Goal: Task Accomplishment & Management: Use online tool/utility

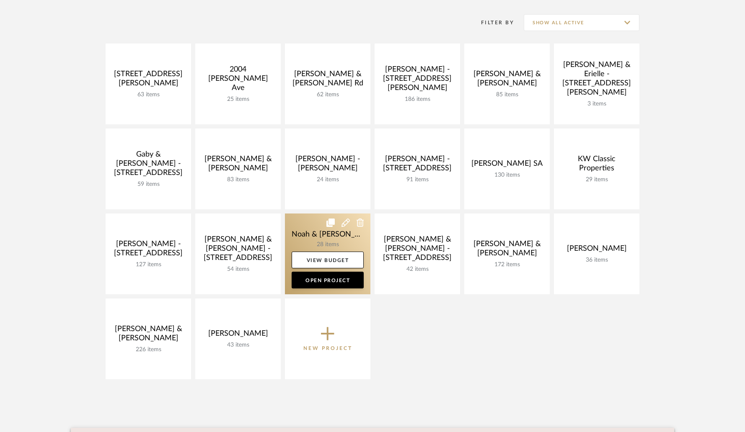
click at [344, 238] on link at bounding box center [327, 254] width 85 height 81
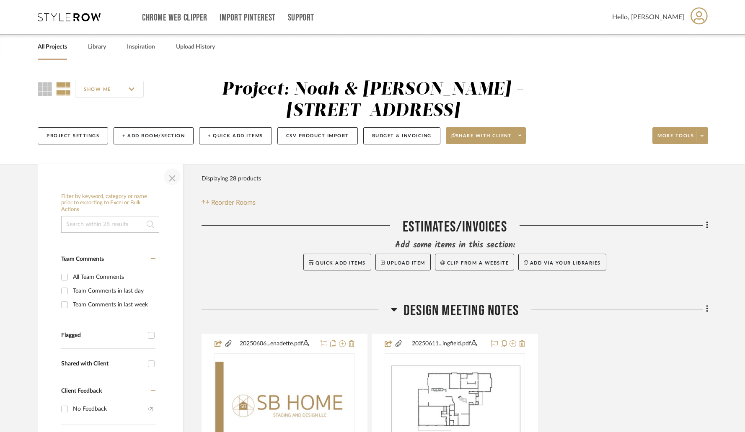
click at [172, 180] on span "button" at bounding box center [172, 177] width 20 height 20
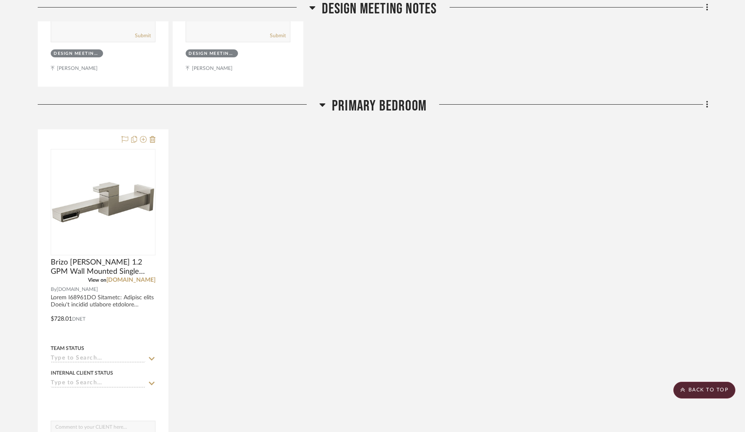
scroll to position [654, 0]
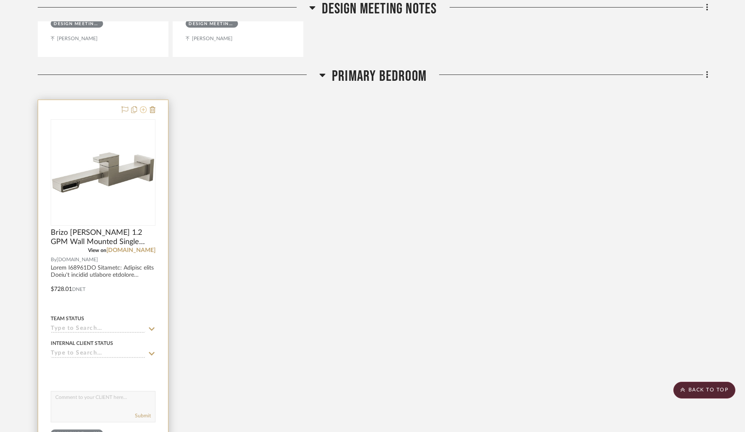
click at [142, 113] on icon at bounding box center [143, 109] width 7 height 7
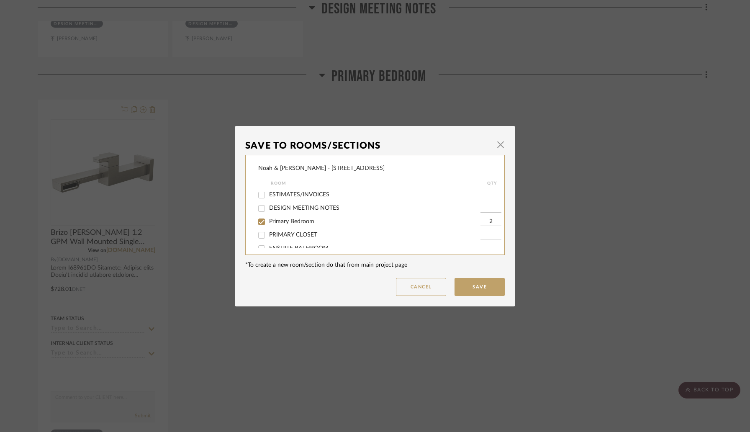
scroll to position [11, 0]
click at [258, 239] on input "ENSUITE BATHROOM" at bounding box center [261, 239] width 13 height 13
checkbox input "true"
type input "1"
click at [259, 213] on input "Primary Bedroom" at bounding box center [261, 212] width 13 height 13
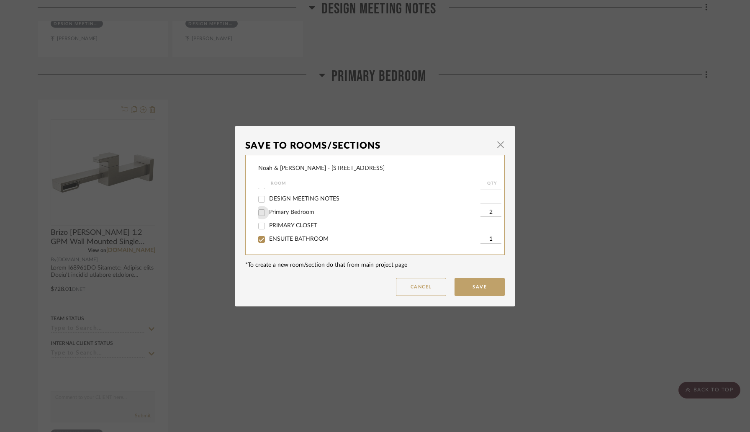
checkbox input "false"
click at [481, 239] on input "1" at bounding box center [491, 239] width 21 height 8
type input "2"
click at [478, 284] on button "Save" at bounding box center [480, 287] width 50 height 18
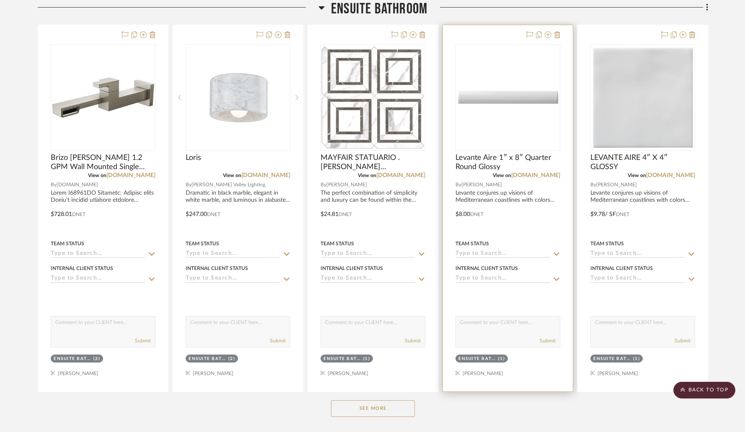
scroll to position [945, 0]
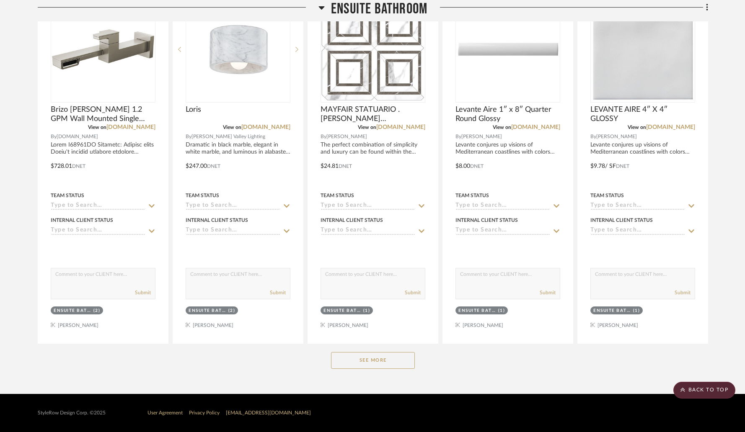
drag, startPoint x: 403, startPoint y: 357, endPoint x: 416, endPoint y: 345, distance: 17.8
click at [403, 356] on button "See More" at bounding box center [373, 360] width 84 height 17
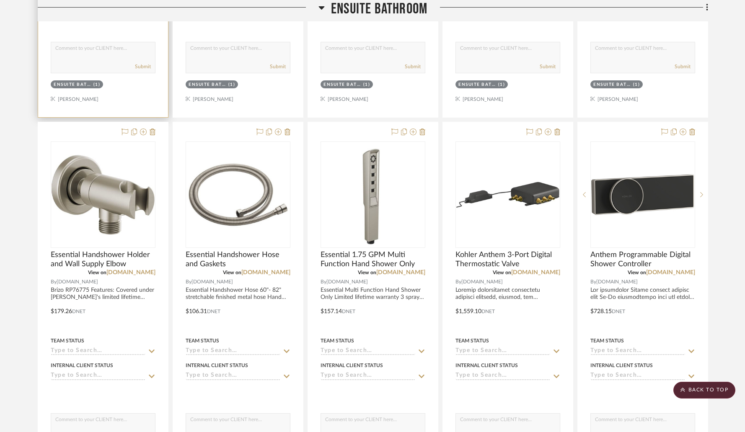
scroll to position [1915, 0]
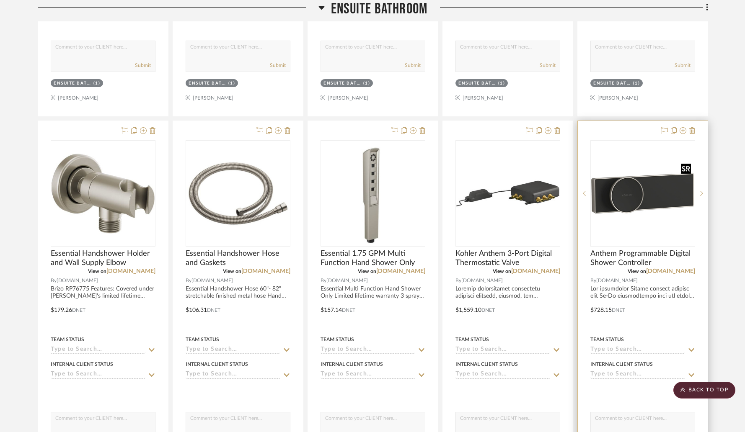
click at [585, 227] on img "0" at bounding box center [642, 193] width 103 height 103
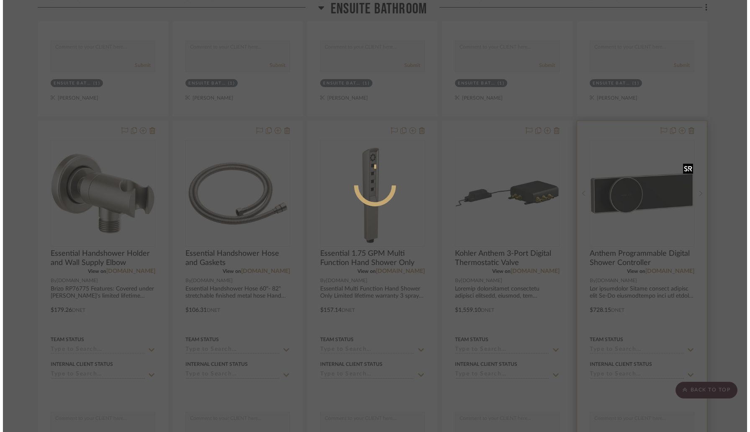
scroll to position [0, 0]
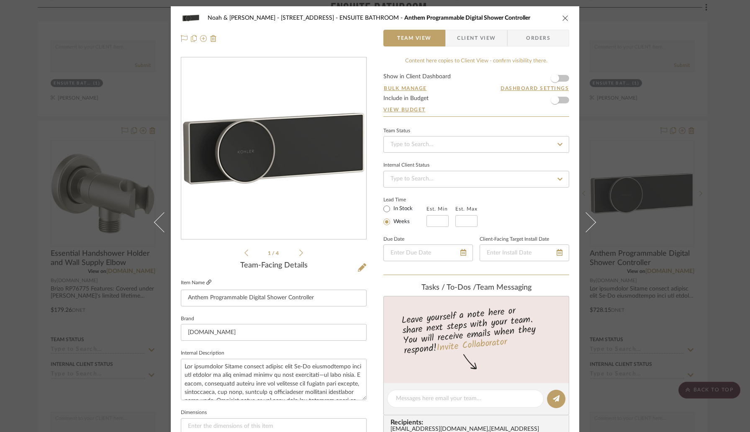
click at [208, 282] on icon at bounding box center [208, 282] width 5 height 5
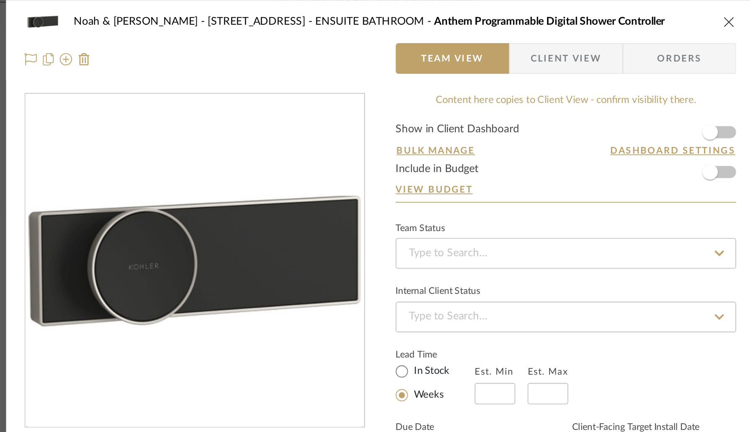
click at [564, 18] on icon "close" at bounding box center [565, 18] width 7 height 7
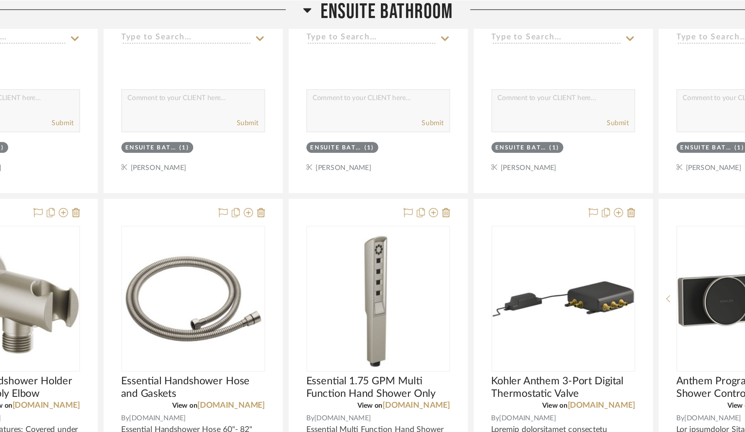
scroll to position [1891, 0]
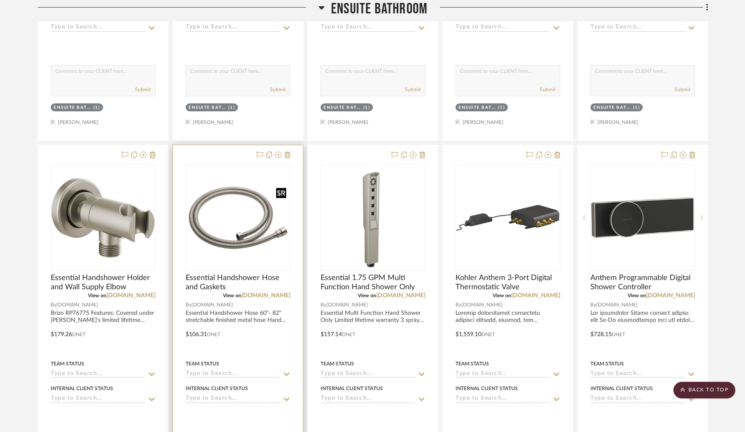
click at [263, 238] on img "0" at bounding box center [237, 217] width 103 height 103
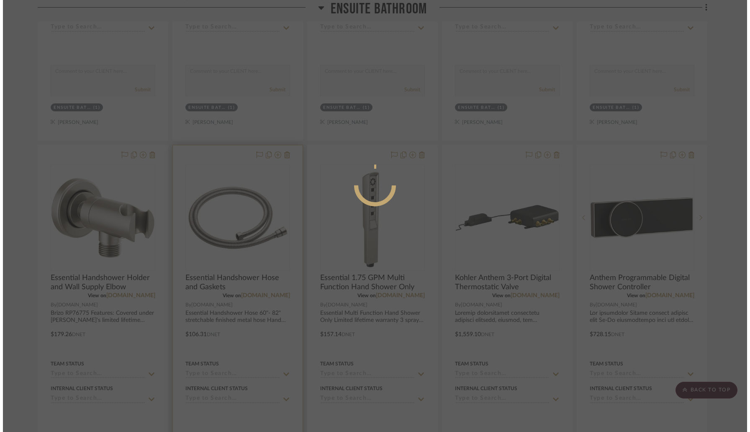
scroll to position [0, 0]
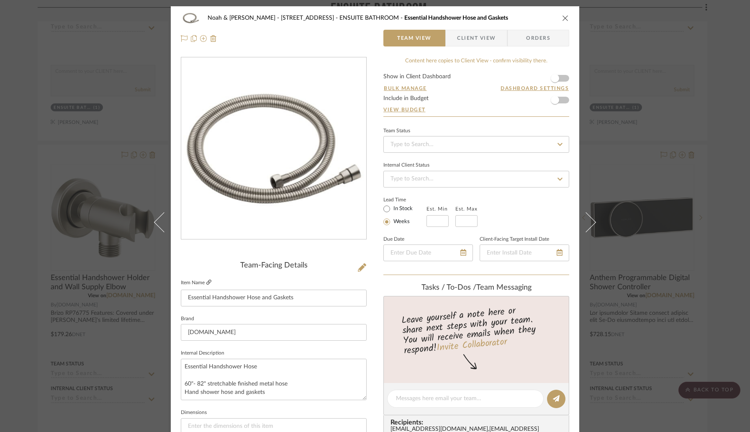
click at [207, 281] on icon at bounding box center [208, 282] width 5 height 5
drag, startPoint x: 563, startPoint y: 19, endPoint x: 533, endPoint y: 9, distance: 31.7
click at [563, 19] on icon "close" at bounding box center [565, 18] width 7 height 7
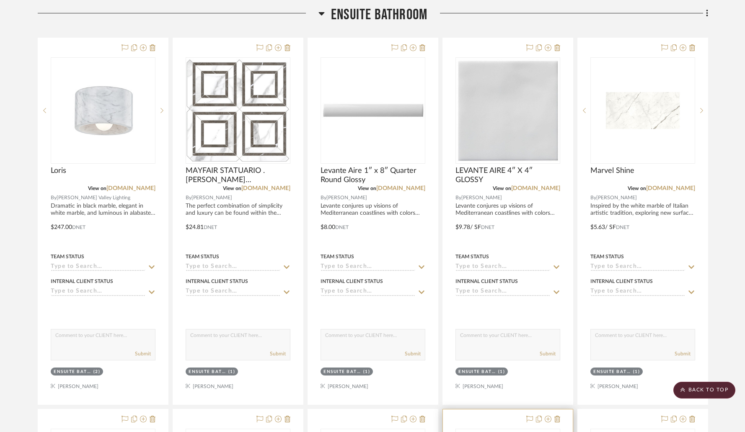
scroll to position [872, 0]
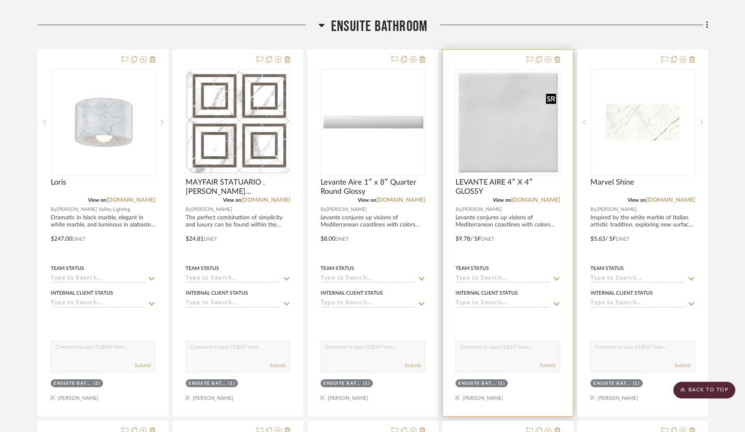
click at [490, 160] on img "0" at bounding box center [507, 122] width 103 height 103
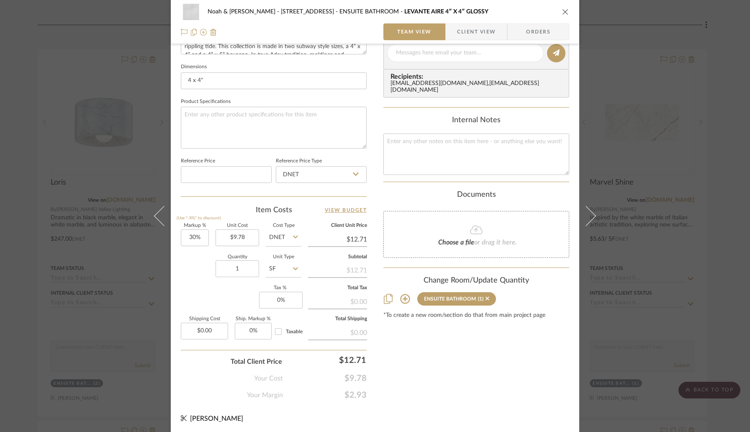
scroll to position [346, 0]
click at [252, 267] on input "1" at bounding box center [238, 268] width 44 height 17
type input "252"
click at [249, 281] on sr-form-field "Quantity 252" at bounding box center [238, 270] width 44 height 30
click at [203, 237] on input "30" at bounding box center [195, 237] width 28 height 17
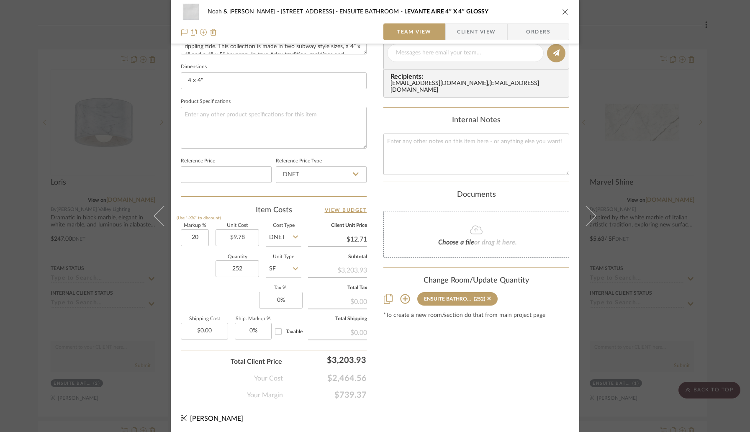
click at [237, 214] on div "Item Costs View Budget Markup % (Use "-X%" to discount) 20 Unit Cost $9.78 Cost…" at bounding box center [274, 302] width 186 height 195
type input "20%"
type input "$11.74"
click at [562, 12] on icon "close" at bounding box center [565, 11] width 7 height 7
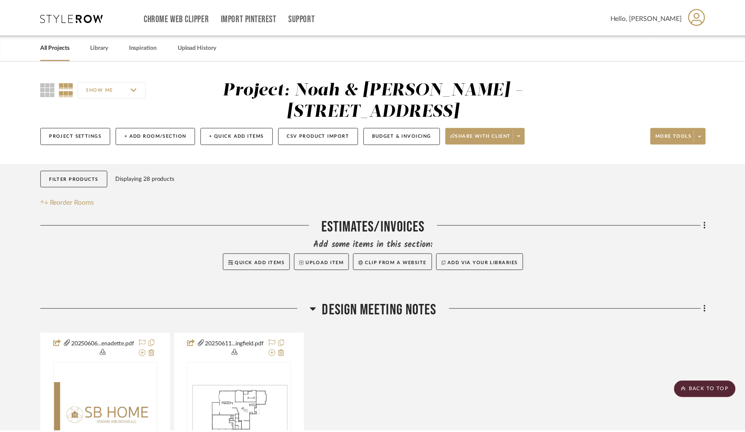
scroll to position [872, 0]
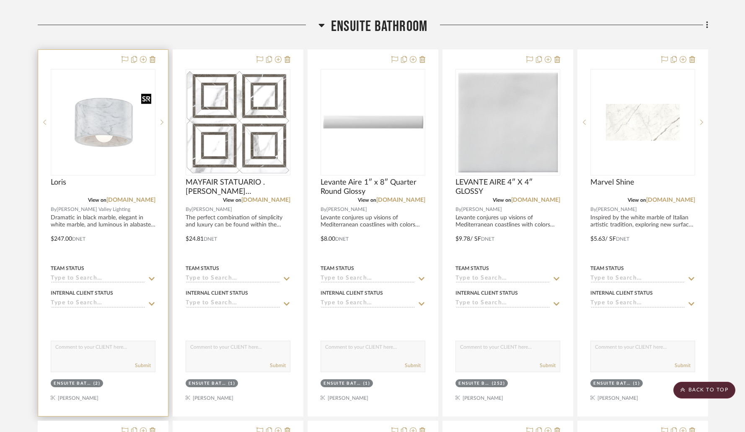
click at [111, 118] on img "0" at bounding box center [103, 122] width 103 height 103
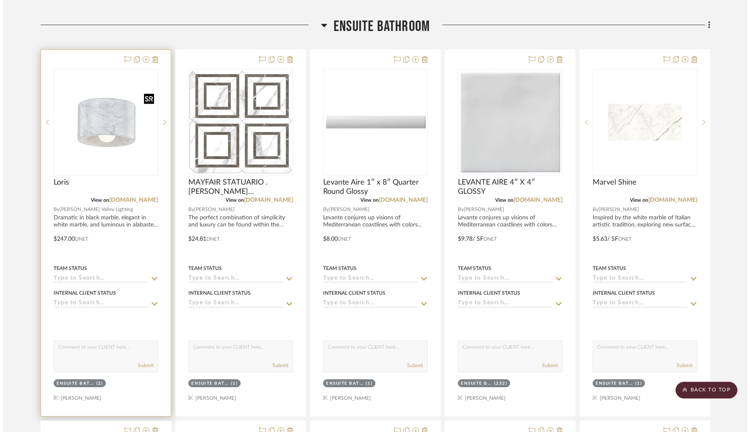
scroll to position [0, 0]
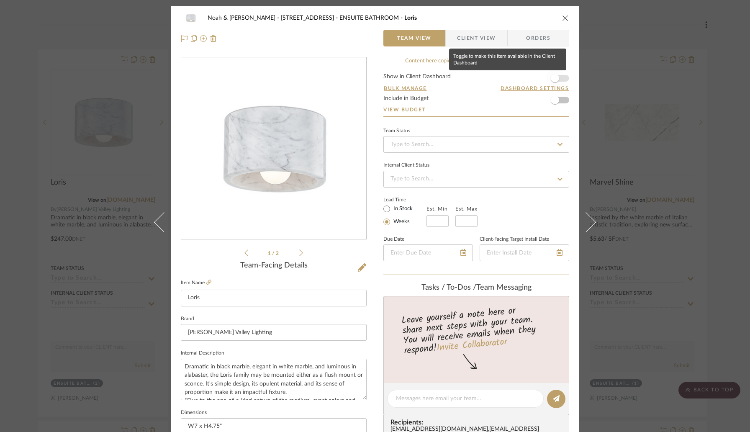
click at [558, 82] on span "button" at bounding box center [555, 78] width 18 height 18
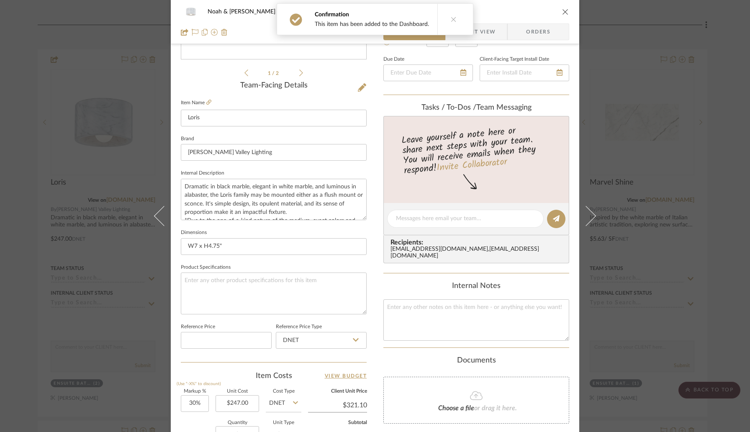
scroll to position [317, 0]
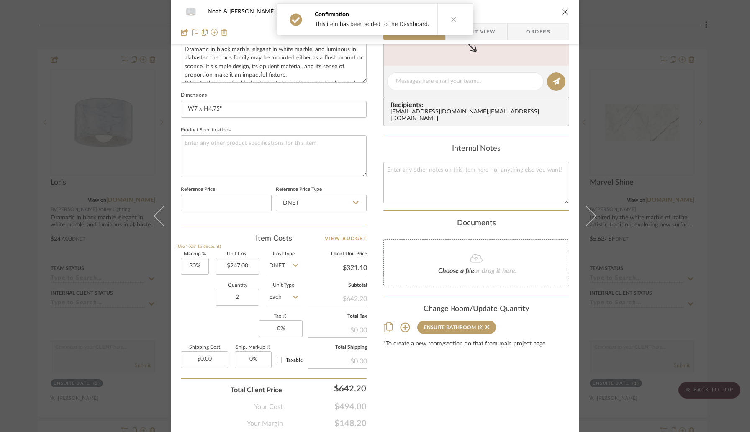
click at [562, 13] on button "close" at bounding box center [566, 12] width 8 height 8
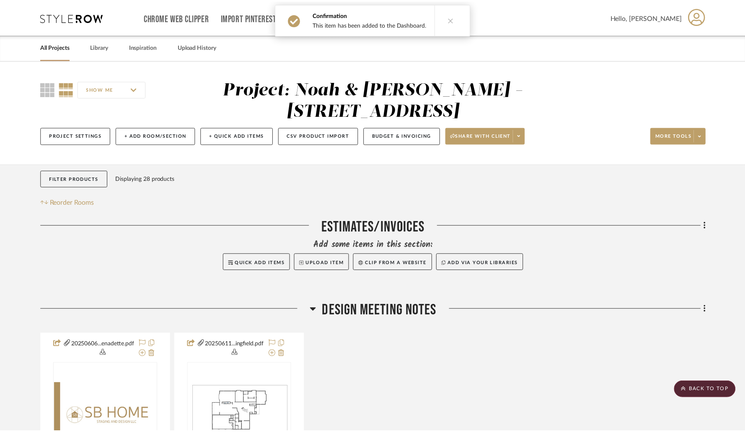
scroll to position [872, 0]
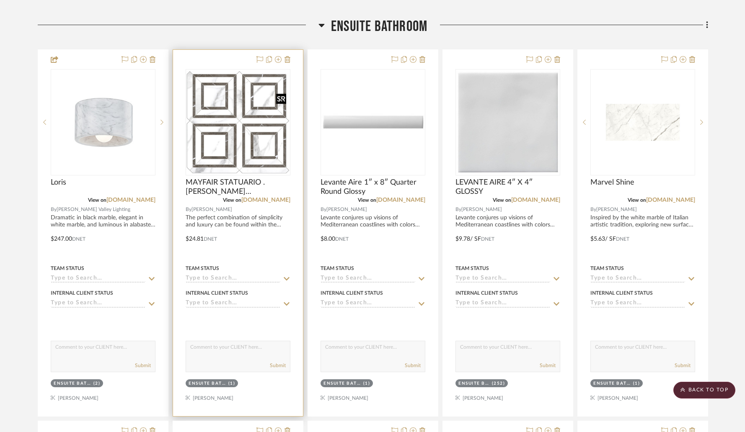
click at [248, 109] on img "0" at bounding box center [237, 122] width 103 height 103
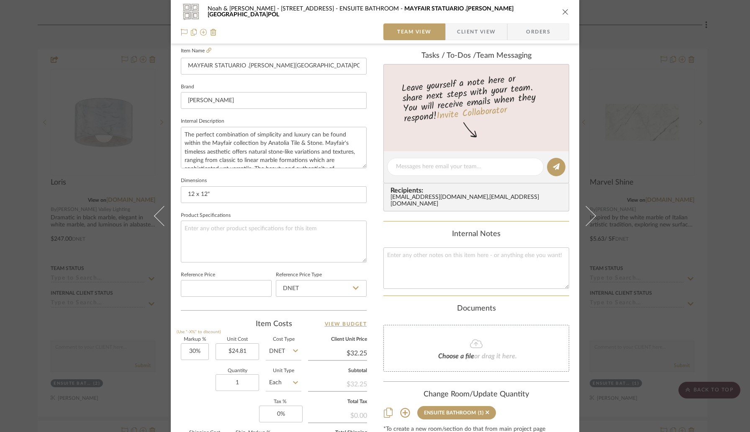
scroll to position [236, 0]
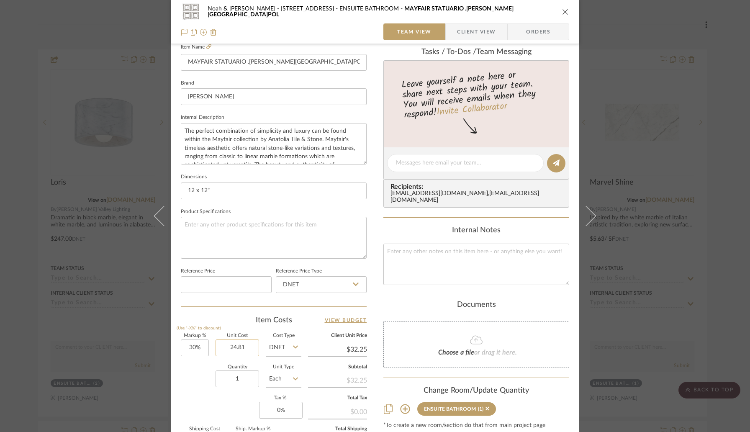
click at [232, 350] on input "24.81" at bounding box center [238, 348] width 44 height 17
type input "$24.81"
click at [240, 374] on input "1" at bounding box center [238, 379] width 44 height 17
type input "36"
click at [242, 394] on div "Markup % (Use "-X%" to discount) 30% Unit Cost $24.81 Cost Type DNET Client Uni…" at bounding box center [274, 395] width 186 height 122
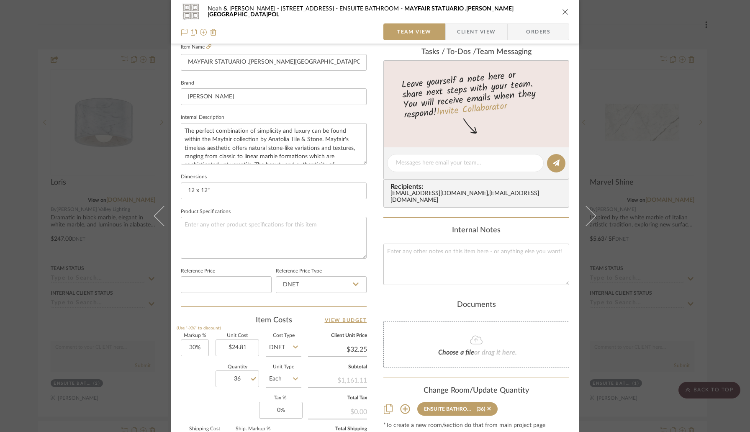
click at [293, 379] on icon at bounding box center [295, 379] width 5 height 7
click at [290, 260] on div "SF" at bounding box center [314, 256] width 103 height 21
type input "SF"
click at [201, 392] on div "Quantity 36 Unit Type SF" at bounding box center [241, 380] width 121 height 30
click at [562, 13] on icon "close" at bounding box center [565, 11] width 7 height 7
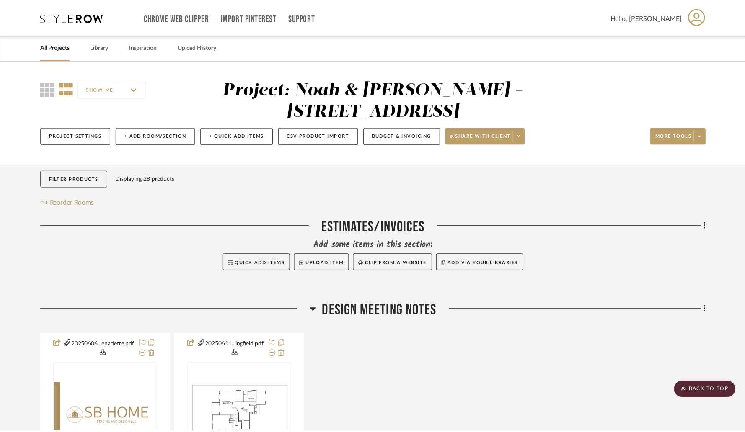
scroll to position [872, 0]
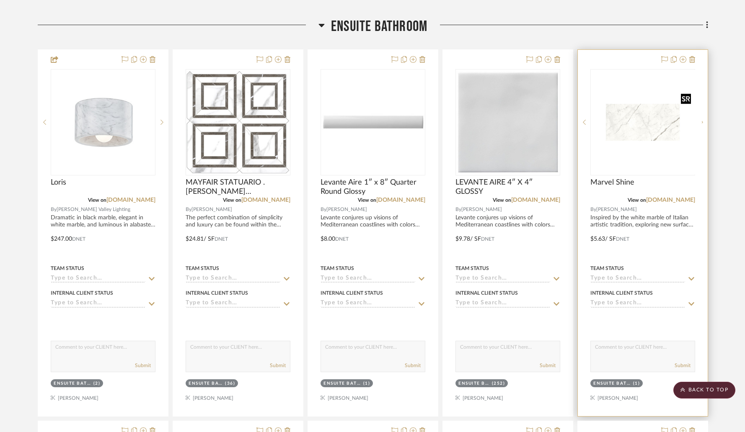
click at [585, 156] on img "0" at bounding box center [649, 122] width 105 height 105
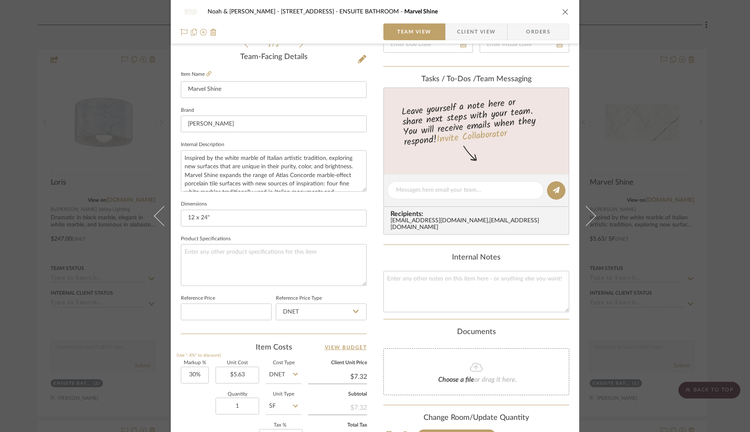
scroll to position [222, 0]
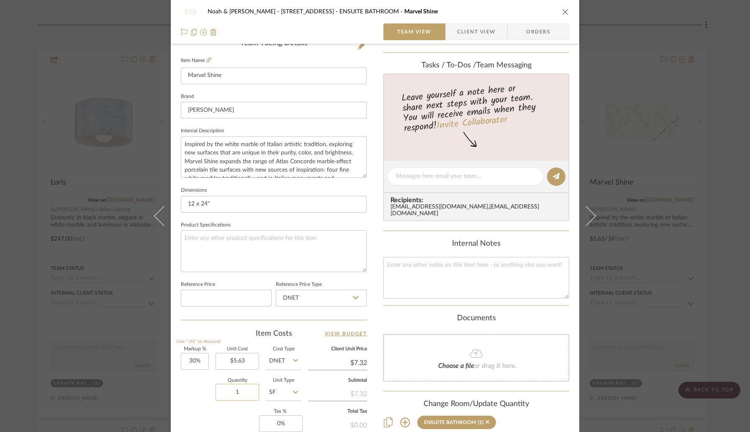
click at [235, 394] on input "1" at bounding box center [238, 392] width 44 height 17
type input "450"
click at [204, 374] on sr-form-field "Markup % (Use "-X%" to discount) 30%" at bounding box center [195, 362] width 28 height 30
click at [562, 12] on icon "close" at bounding box center [565, 11] width 7 height 7
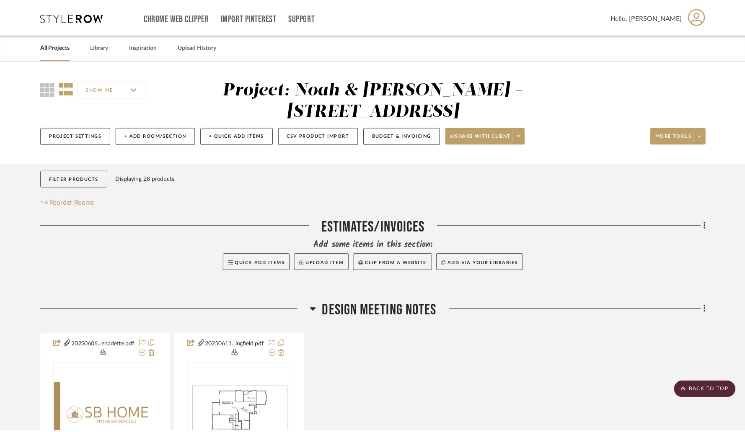
scroll to position [872, 0]
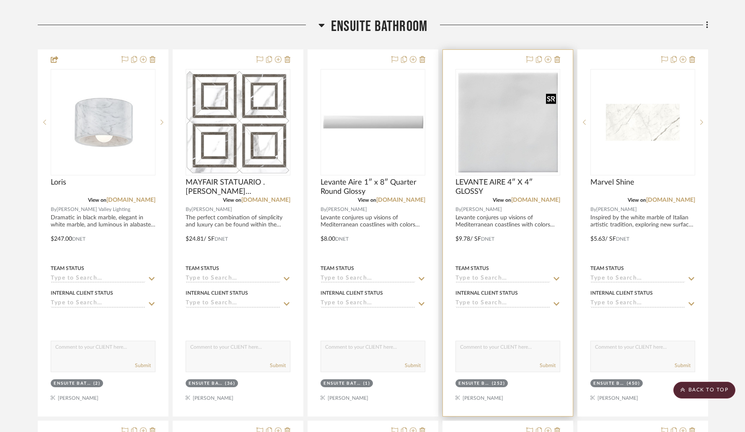
click at [517, 71] on img "0" at bounding box center [507, 122] width 103 height 103
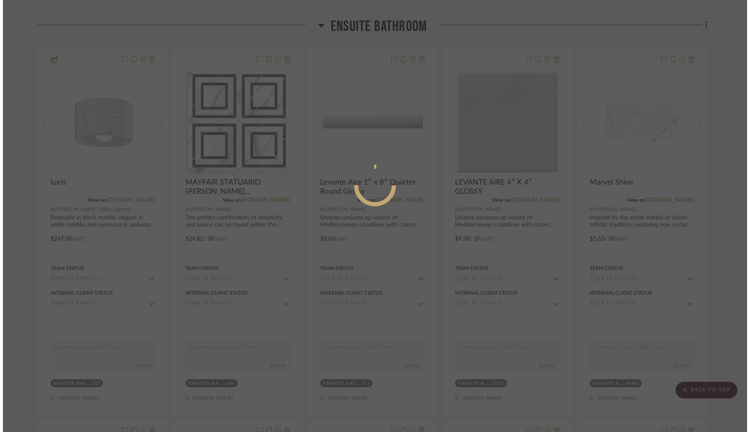
scroll to position [0, 0]
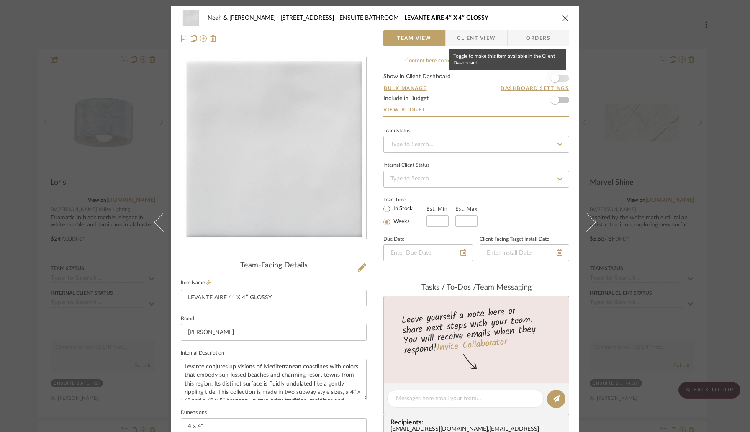
drag, startPoint x: 556, startPoint y: 75, endPoint x: 559, endPoint y: 67, distance: 8.9
click at [556, 75] on span "button" at bounding box center [555, 78] width 18 height 18
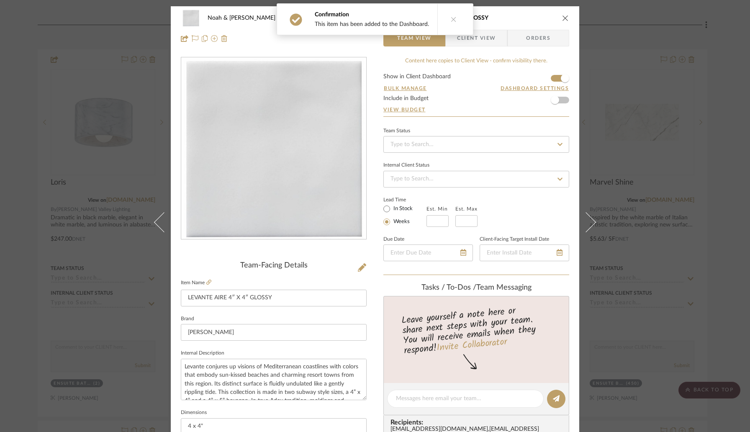
drag, startPoint x: 585, startPoint y: 217, endPoint x: 585, endPoint y: 187, distance: 29.7
click at [585, 217] on icon at bounding box center [586, 222] width 20 height 20
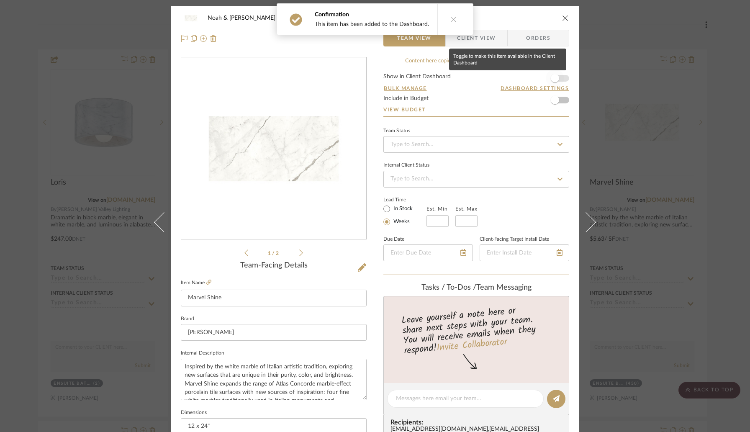
drag, startPoint x: 559, startPoint y: 75, endPoint x: 566, endPoint y: 47, distance: 29.3
click at [559, 74] on span "button" at bounding box center [555, 78] width 18 height 18
click at [564, 18] on icon "close" at bounding box center [565, 18] width 7 height 7
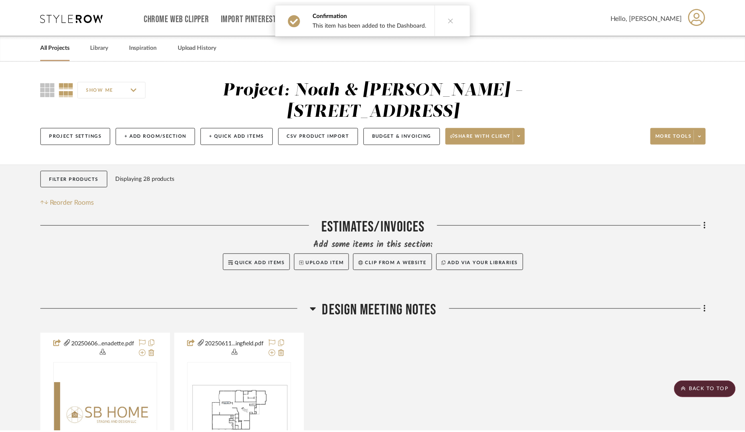
scroll to position [872, 0]
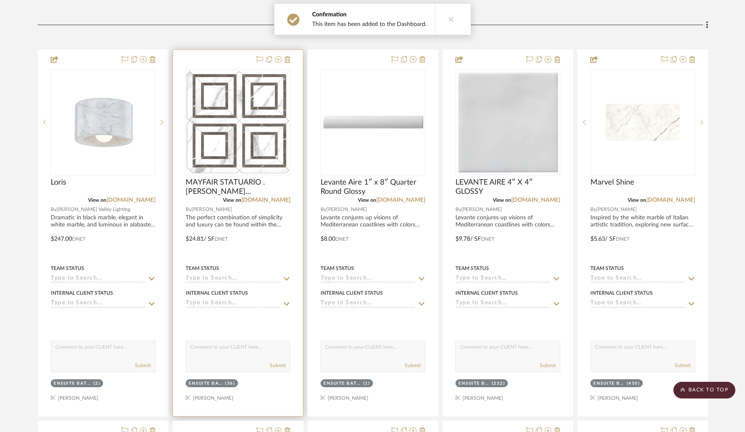
click at [217, 56] on div at bounding box center [238, 233] width 130 height 366
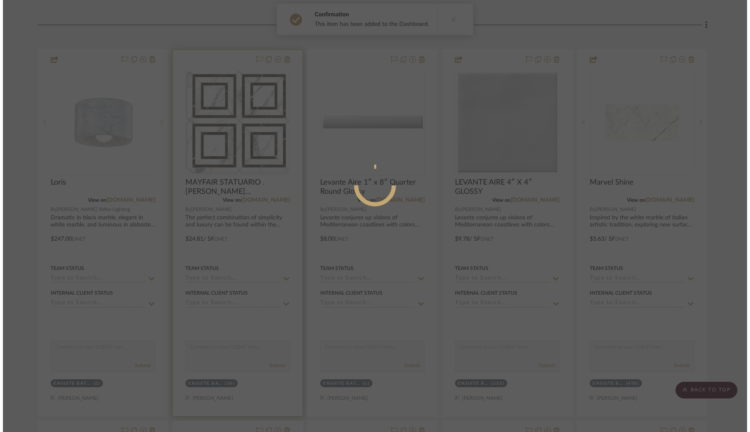
scroll to position [0, 0]
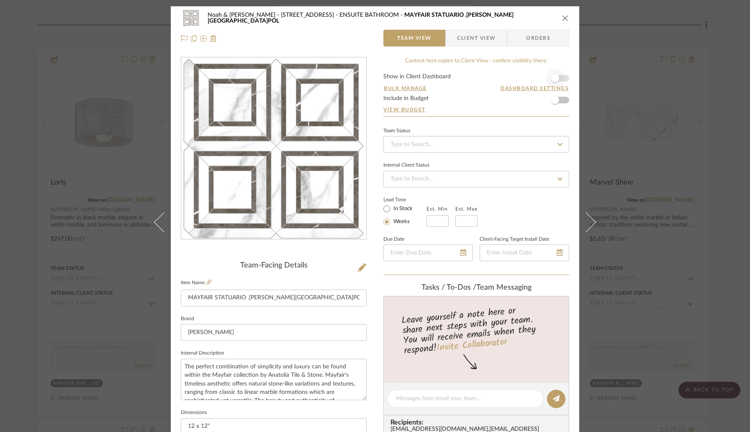
drag, startPoint x: 563, startPoint y: 79, endPoint x: 549, endPoint y: 79, distance: 13.8
click at [563, 79] on form "Show in Client Dashboard Bulk Manage Dashboard Settings Include in Budget View …" at bounding box center [477, 95] width 186 height 43
drag, startPoint x: 552, startPoint y: 77, endPoint x: 558, endPoint y: 70, distance: 9.2
click at [552, 77] on span "button" at bounding box center [555, 78] width 8 height 8
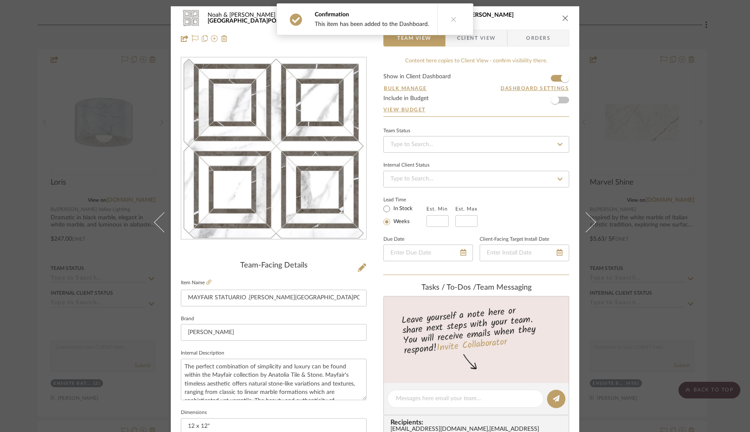
click at [562, 21] on button "close" at bounding box center [566, 18] width 8 height 8
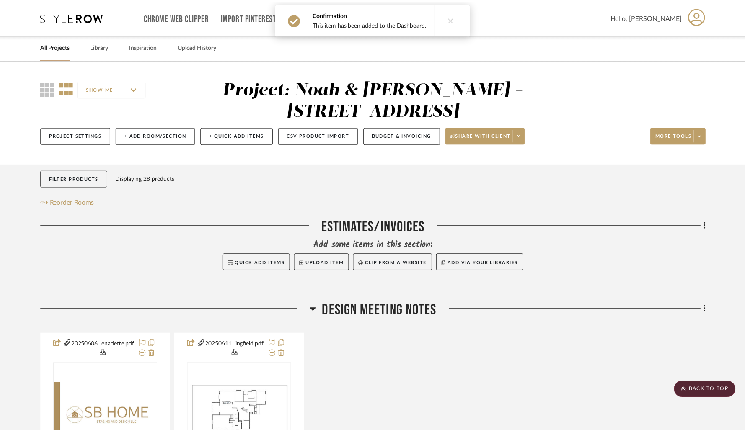
scroll to position [872, 0]
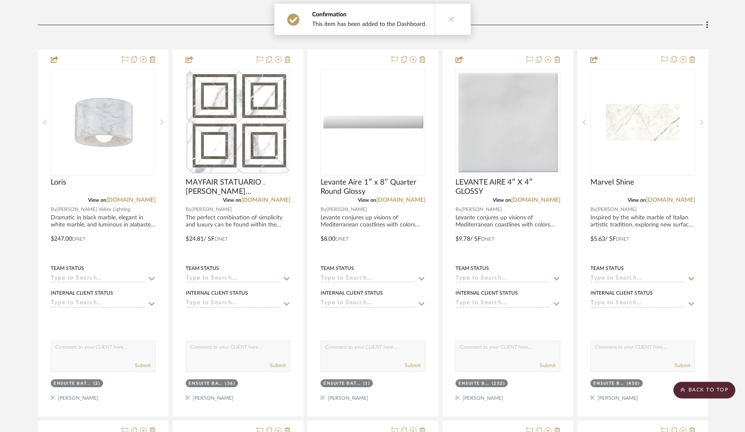
click at [448, 20] on icon at bounding box center [451, 19] width 6 height 6
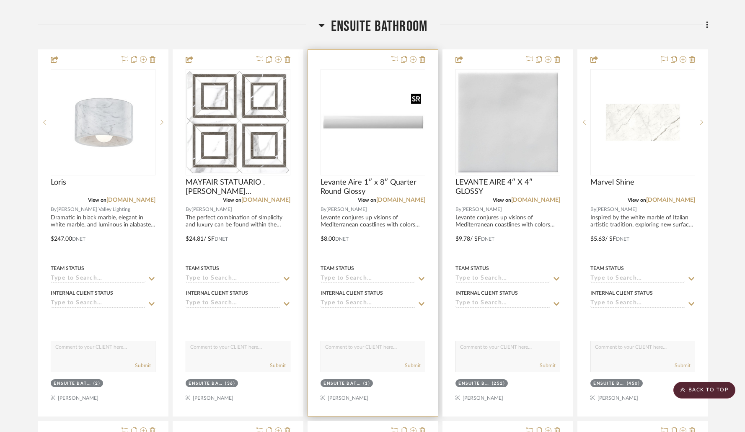
click at [365, 141] on img "0" at bounding box center [372, 122] width 103 height 103
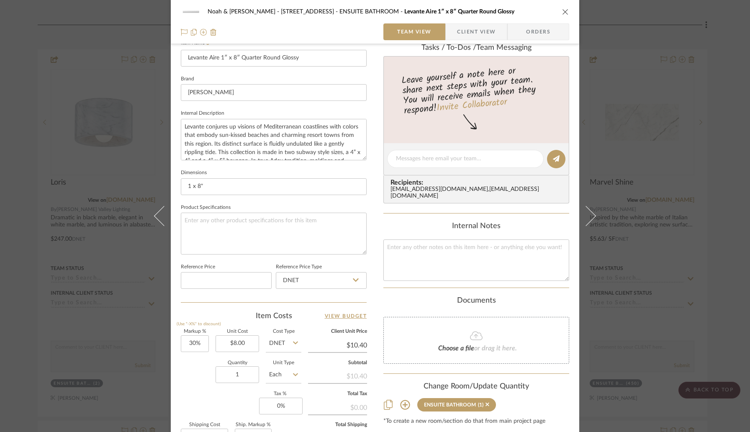
scroll to position [265, 0]
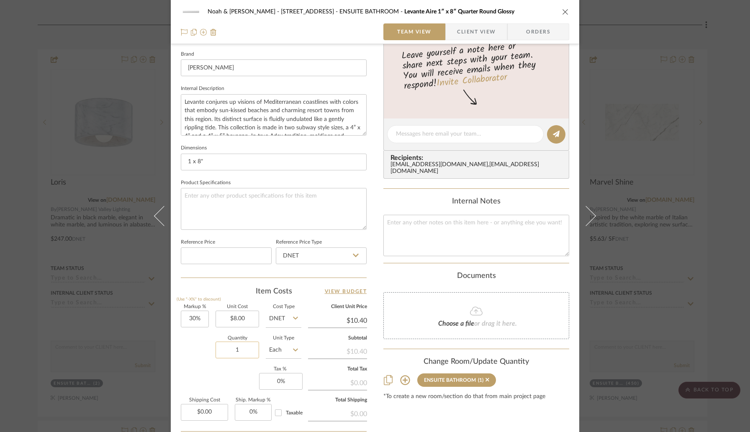
click at [238, 347] on input "1" at bounding box center [238, 350] width 44 height 17
type input "64"
click at [221, 372] on div "Markup % (Use "-X%" to discount) 30% Unit Cost $8.00 Cost Type DNET Client Unit…" at bounding box center [274, 366] width 186 height 122
click at [566, 14] on icon "close" at bounding box center [565, 11] width 7 height 7
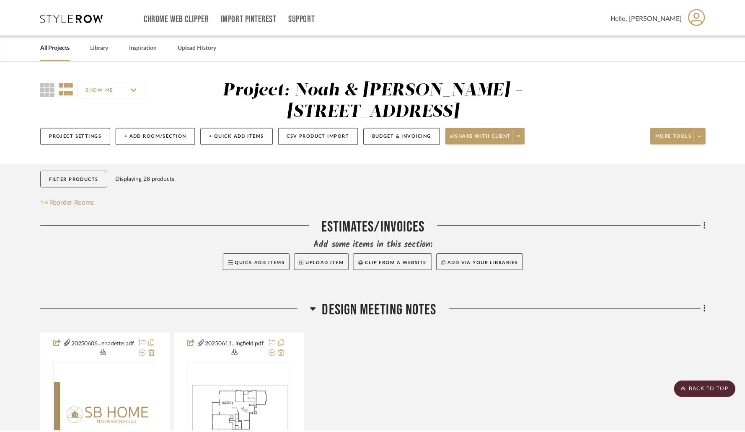
scroll to position [872, 0]
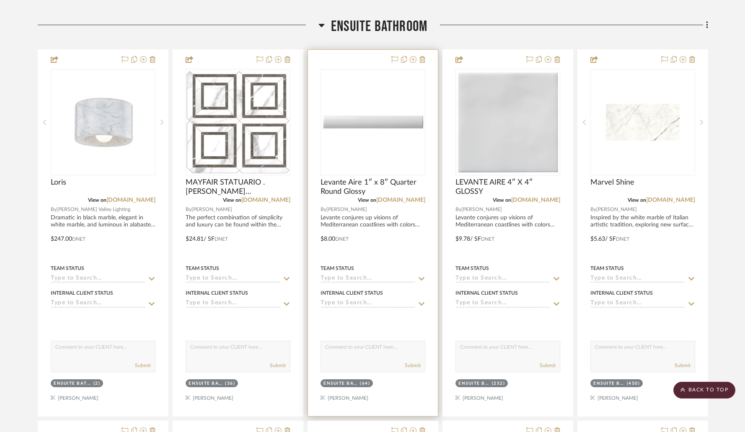
click at [348, 62] on div at bounding box center [373, 233] width 130 height 366
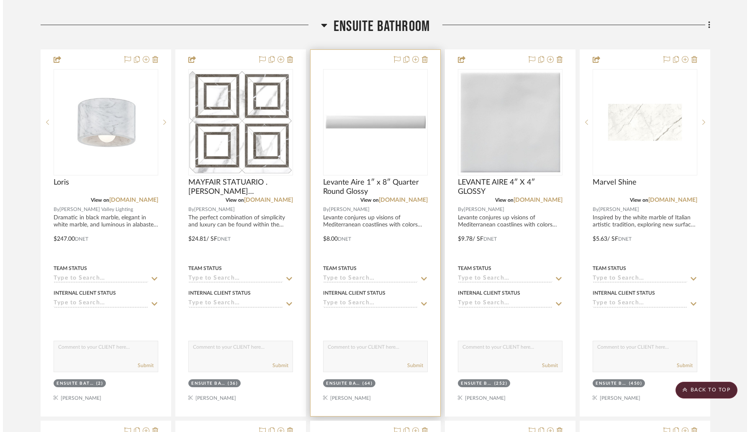
scroll to position [0, 0]
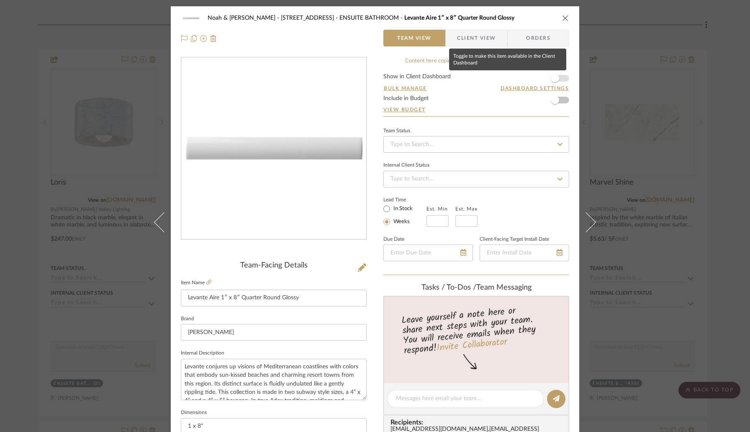
click at [556, 80] on span "button" at bounding box center [555, 78] width 18 height 18
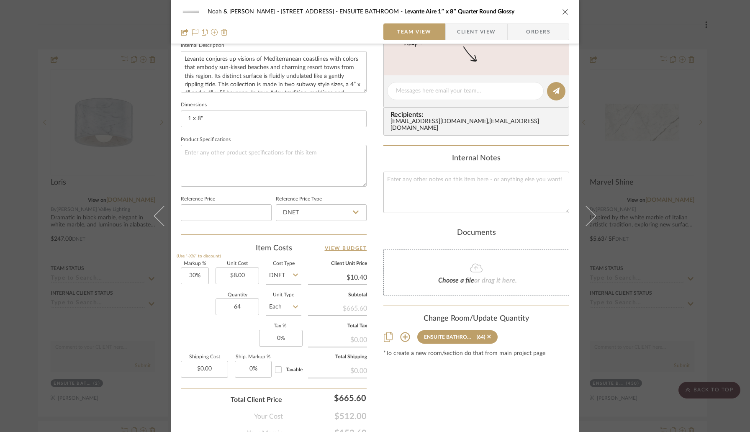
scroll to position [322, 0]
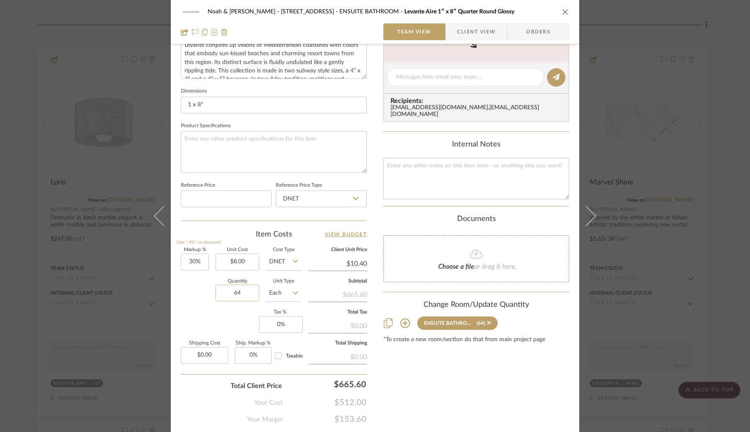
click at [247, 291] on input "64" at bounding box center [238, 293] width 44 height 17
type input "94"
click at [244, 306] on sr-form-field "Quantity 94" at bounding box center [238, 294] width 44 height 30
click at [562, 13] on icon "close" at bounding box center [565, 11] width 7 height 7
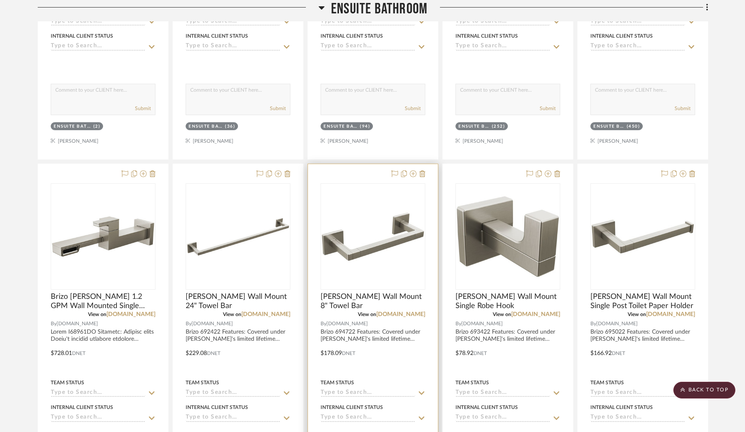
scroll to position [1126, 0]
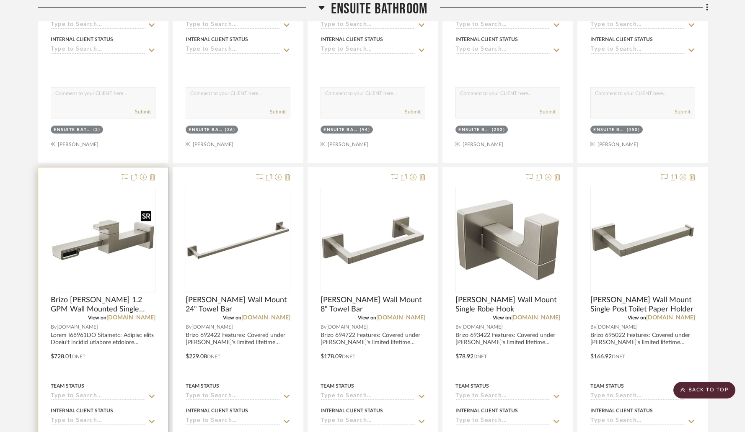
click at [126, 202] on img "0" at bounding box center [103, 239] width 103 height 103
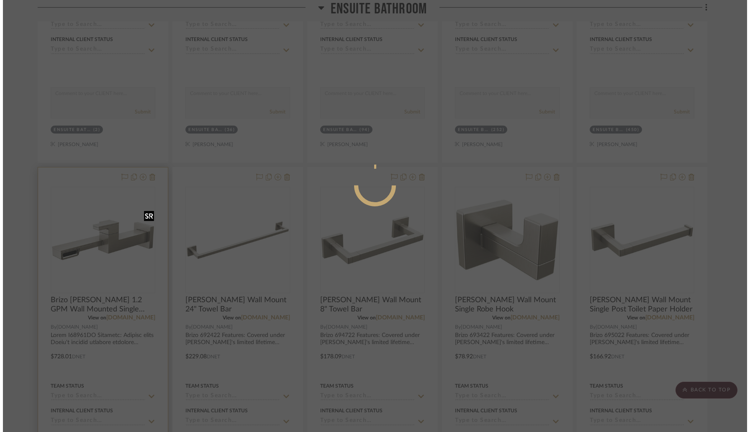
scroll to position [0, 0]
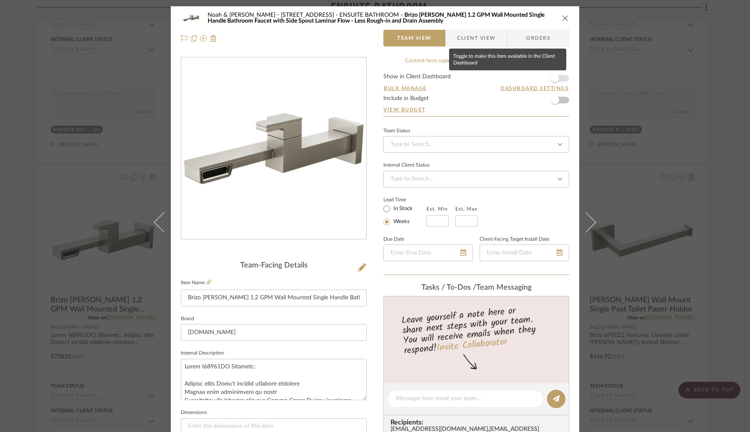
click at [558, 81] on span "button" at bounding box center [555, 78] width 18 height 18
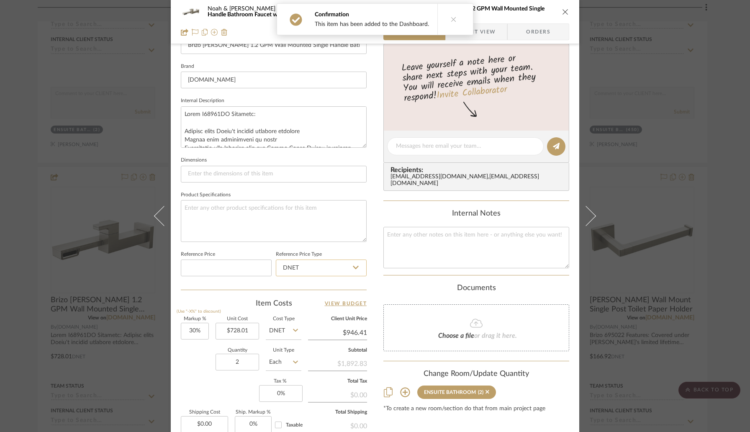
scroll to position [280, 0]
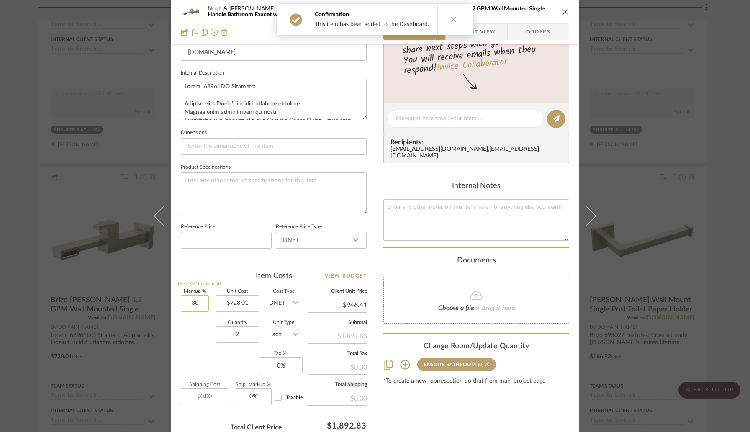
click at [205, 302] on input "30" at bounding box center [195, 303] width 28 height 17
click at [222, 271] on div "Item Costs View Budget" at bounding box center [274, 276] width 186 height 10
type input "20%"
type input "$873.61"
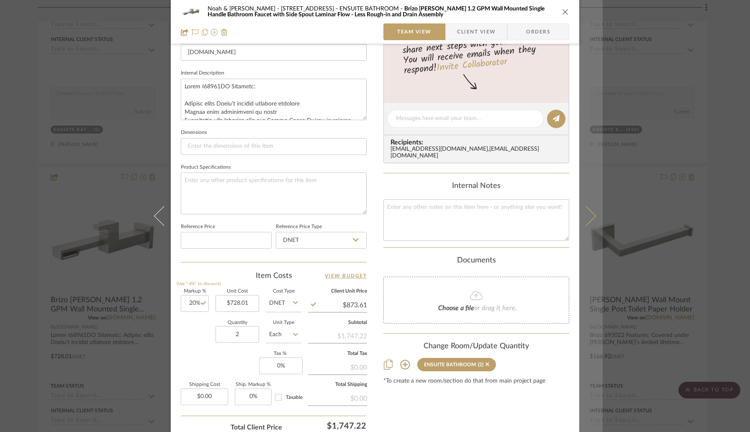
click at [585, 217] on icon at bounding box center [586, 216] width 20 height 20
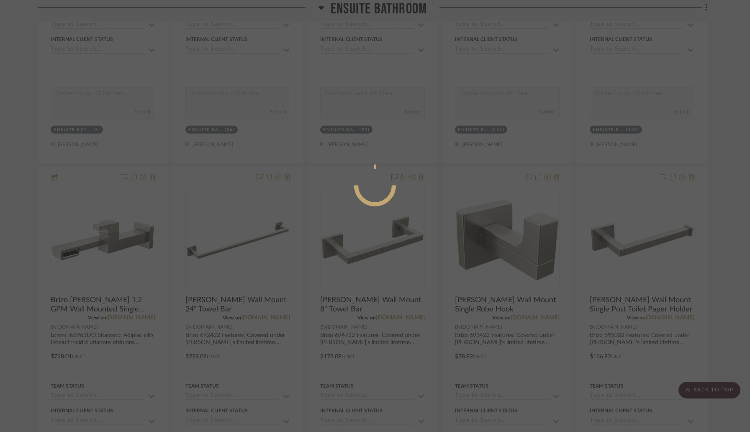
scroll to position [0, 0]
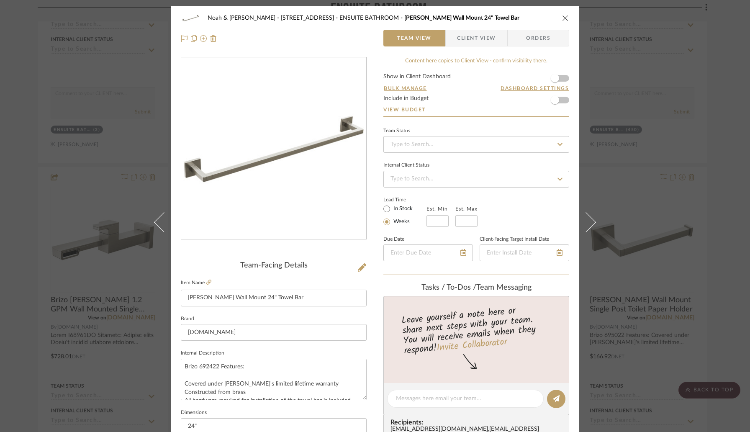
click at [562, 18] on icon "close" at bounding box center [565, 18] width 7 height 7
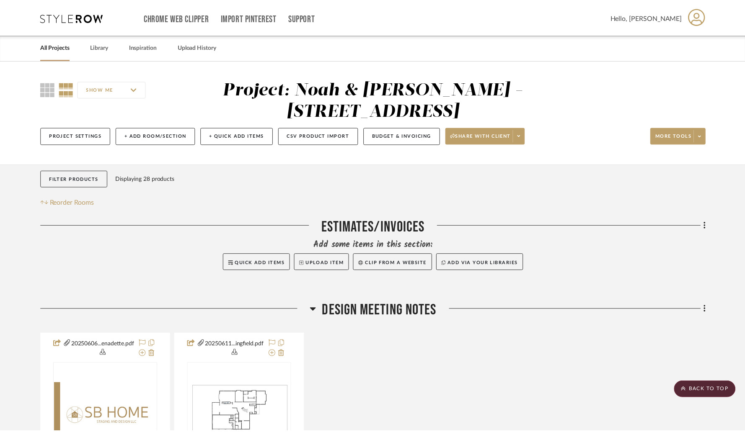
scroll to position [1126, 0]
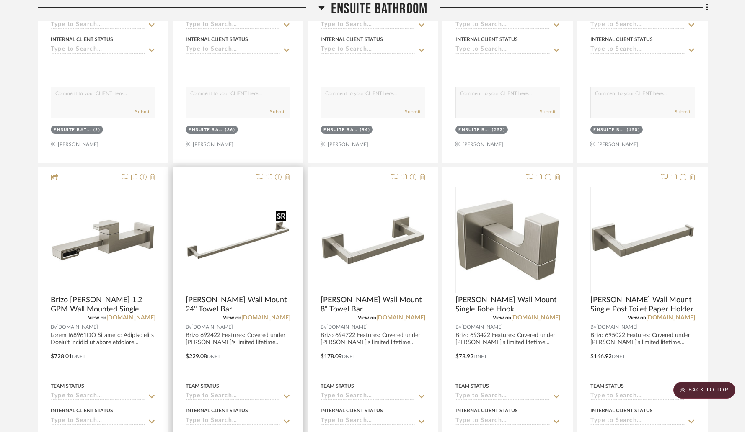
click at [234, 231] on img "0" at bounding box center [237, 239] width 103 height 103
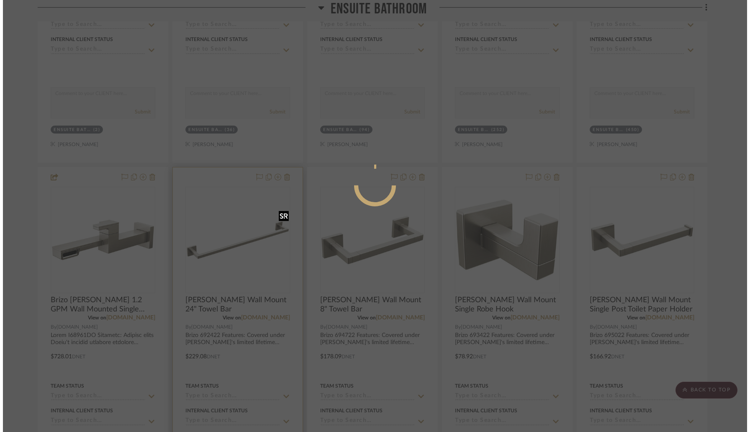
scroll to position [0, 0]
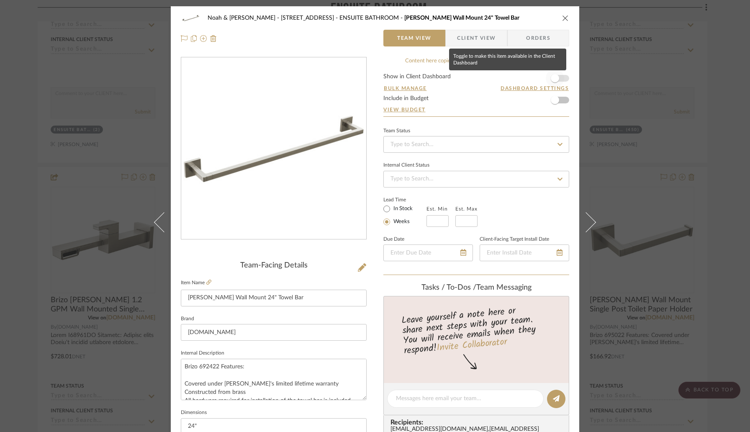
click at [558, 81] on span "button" at bounding box center [555, 78] width 18 height 18
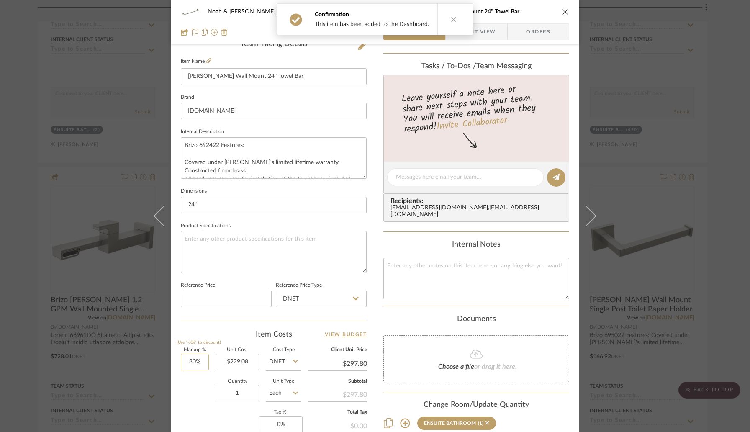
scroll to position [232, 0]
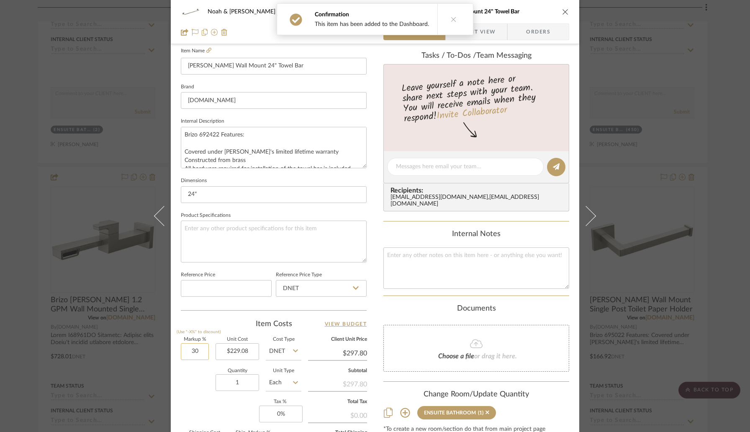
click at [201, 357] on input "30" at bounding box center [195, 351] width 28 height 17
type input "20%"
click at [204, 392] on div "Quantity 1 Unit Type Each" at bounding box center [241, 384] width 121 height 30
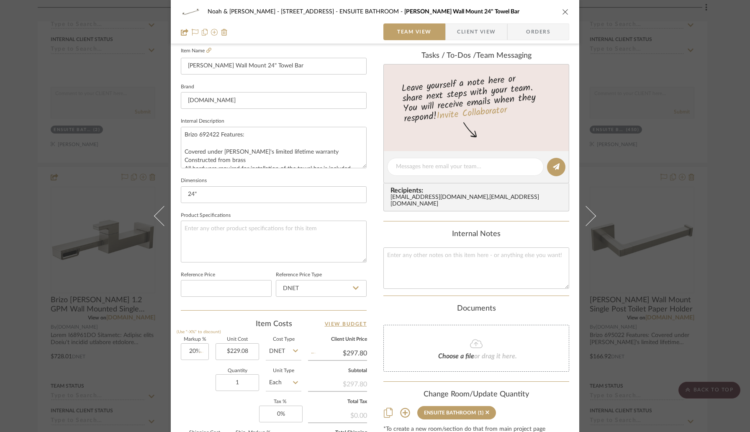
type input "$274.90"
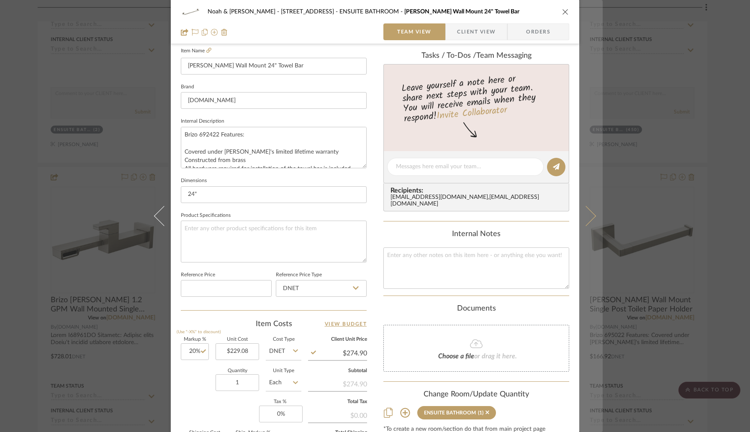
click at [583, 213] on icon at bounding box center [586, 216] width 20 height 20
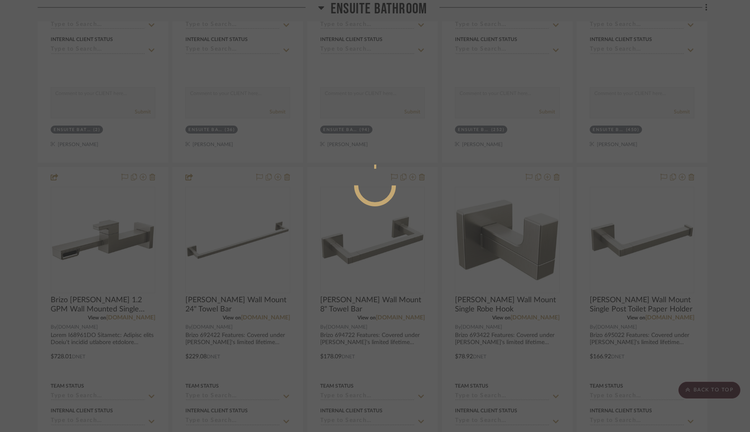
scroll to position [0, 0]
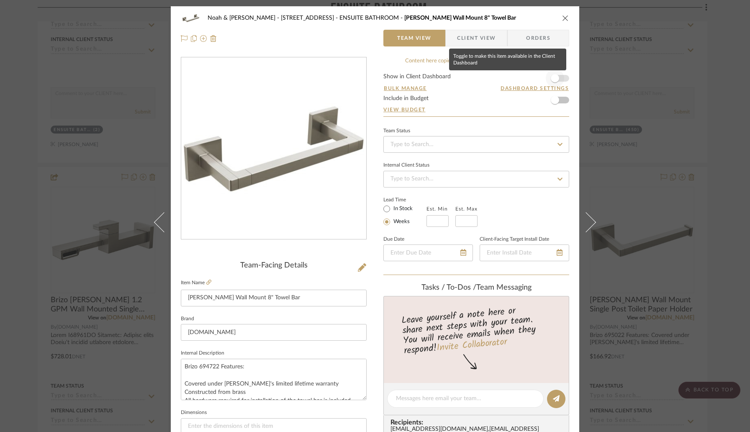
click at [557, 77] on span "button" at bounding box center [555, 78] width 18 height 18
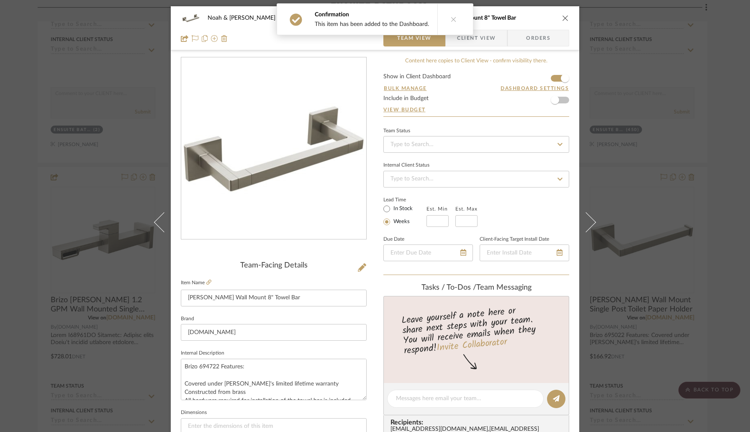
scroll to position [201, 0]
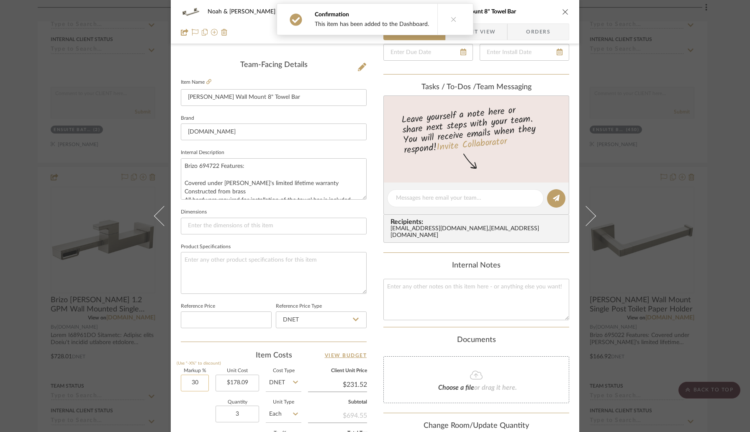
click at [197, 387] on input "30" at bounding box center [195, 383] width 28 height 17
type input "20%"
click at [236, 414] on input "3" at bounding box center [238, 414] width 44 height 17
type input "$213.71"
type input "2"
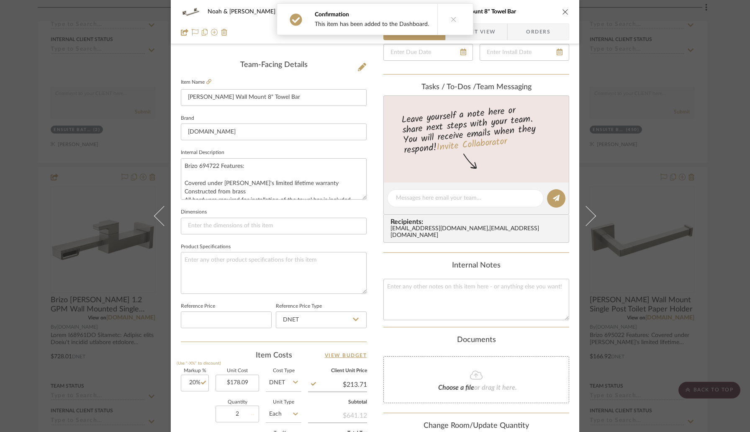
click at [193, 414] on div "Quantity 2 Unit Type Each" at bounding box center [241, 415] width 121 height 30
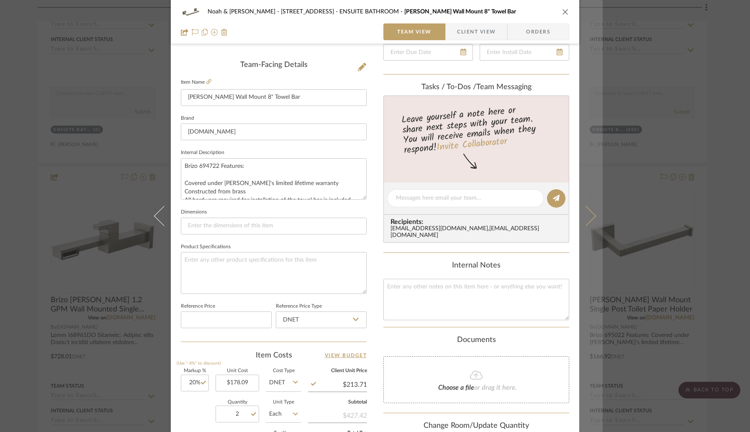
click at [582, 224] on icon at bounding box center [586, 216] width 20 height 20
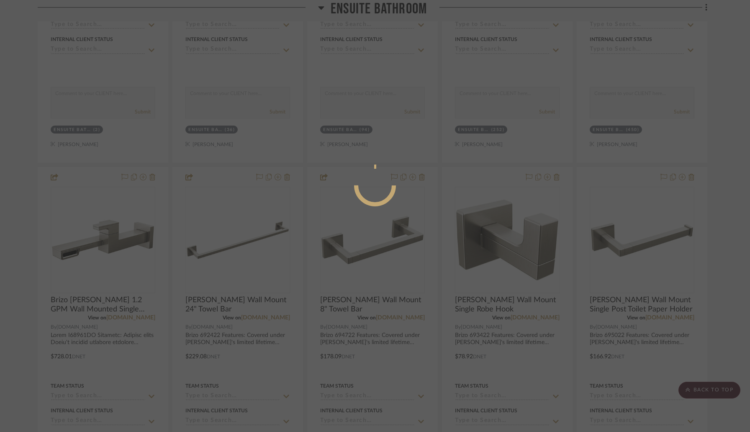
scroll to position [0, 0]
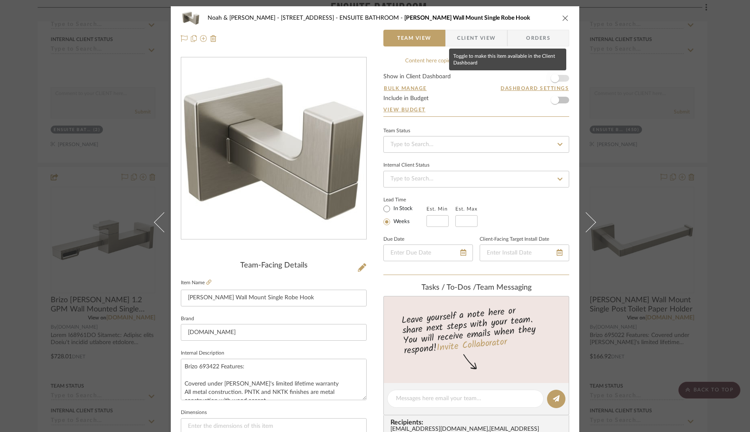
click at [557, 79] on span "button" at bounding box center [555, 78] width 18 height 18
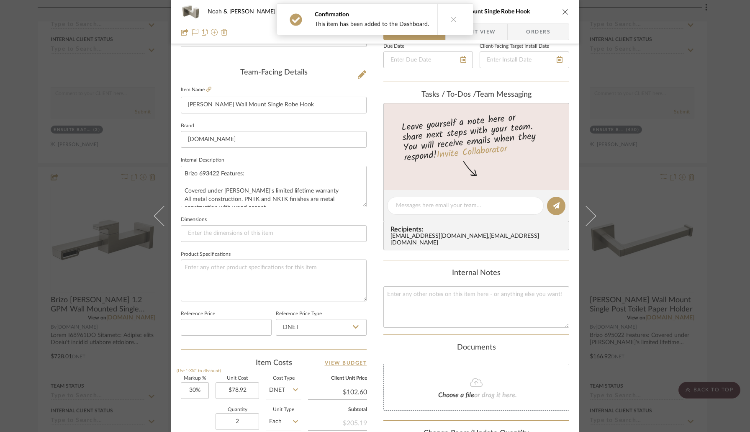
scroll to position [262, 0]
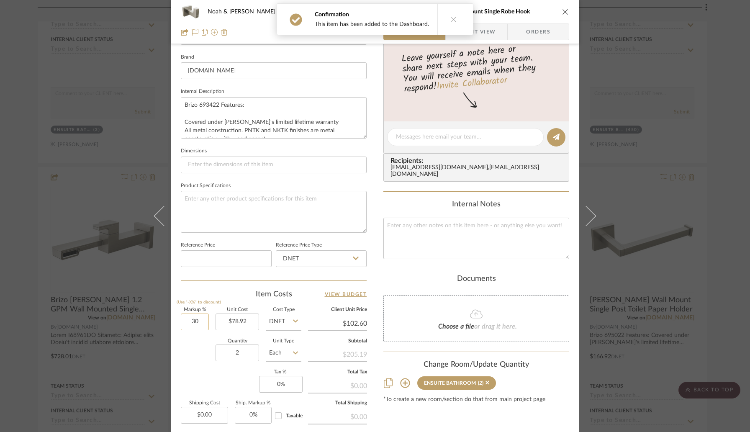
click at [201, 321] on input "30" at bounding box center [195, 322] width 28 height 17
type input "20%"
click at [199, 352] on div "Quantity 2 Unit Type Each" at bounding box center [241, 354] width 121 height 30
type input "$94.70"
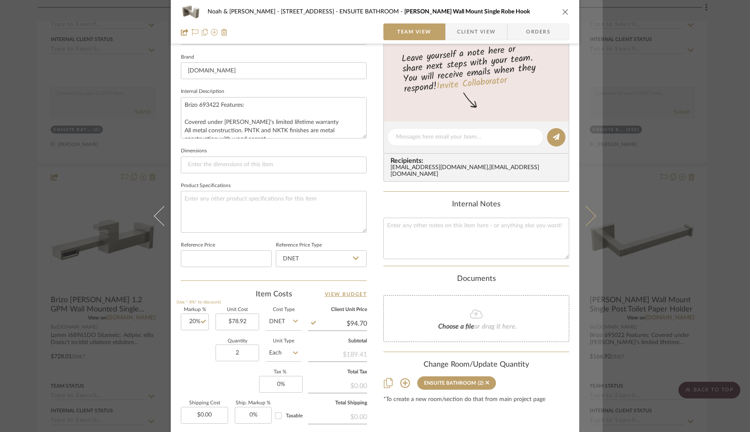
click at [585, 217] on icon at bounding box center [586, 216] width 20 height 20
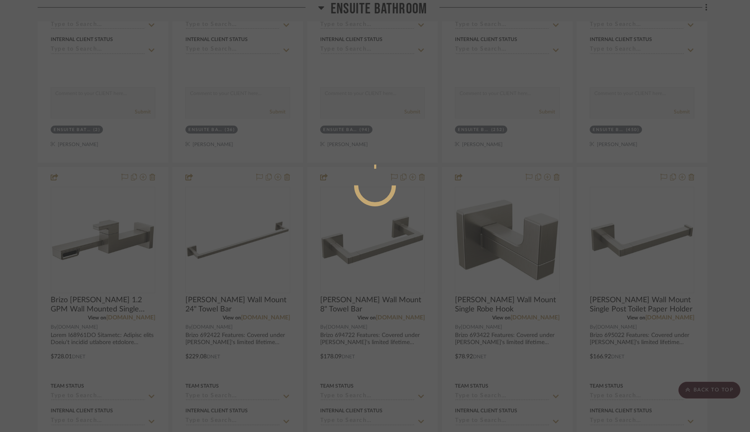
scroll to position [0, 0]
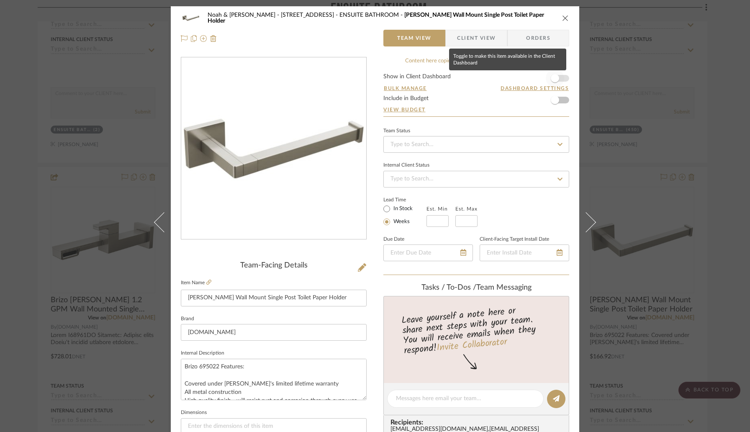
click at [558, 79] on span "button" at bounding box center [555, 78] width 18 height 18
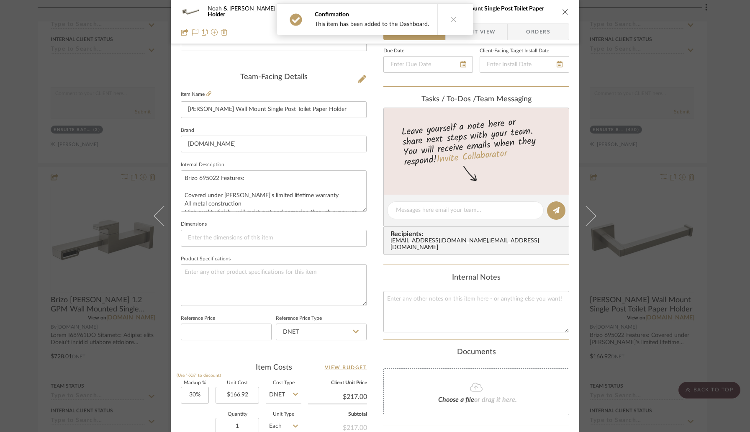
scroll to position [299, 0]
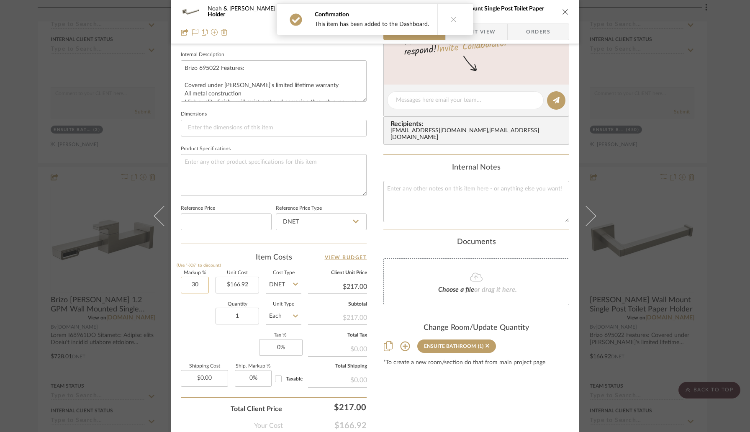
click at [204, 280] on input "30" at bounding box center [195, 285] width 28 height 17
type input "20%"
click at [199, 304] on div "Quantity 1 Unit Type Each" at bounding box center [241, 317] width 121 height 30
type input "$200.30"
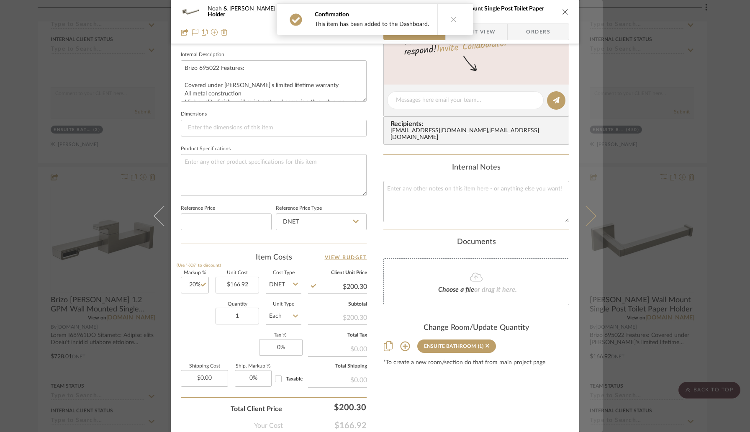
click at [585, 219] on icon at bounding box center [586, 216] width 20 height 20
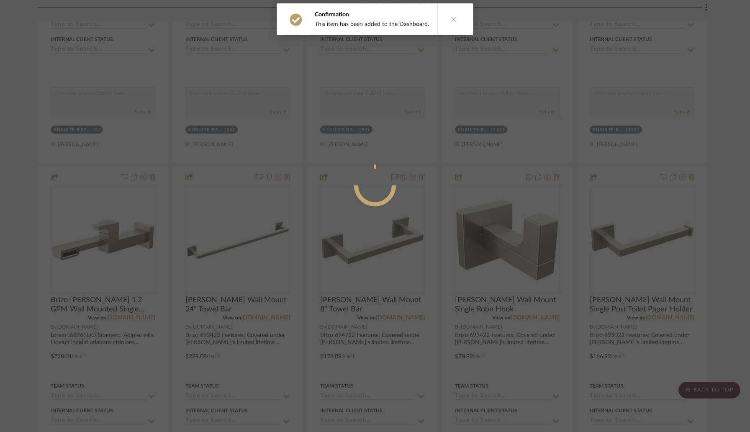
scroll to position [0, 0]
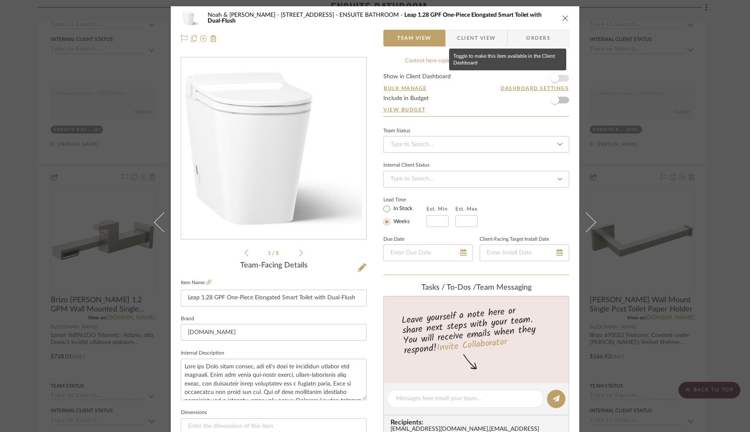
click at [557, 79] on span "button" at bounding box center [555, 78] width 18 height 18
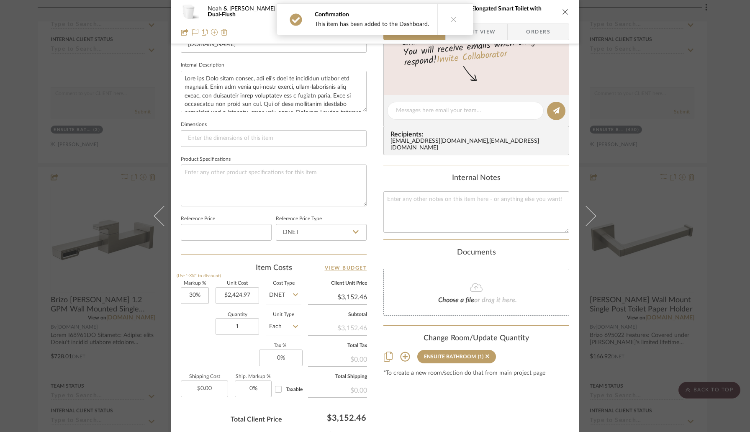
scroll to position [305, 0]
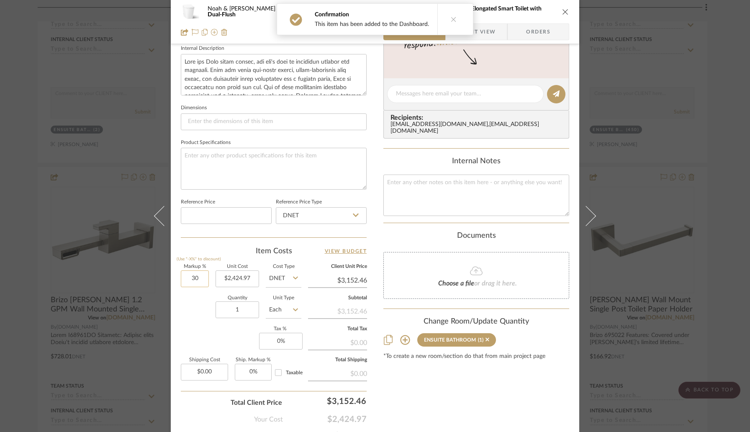
click at [204, 279] on input "30" at bounding box center [195, 279] width 28 height 17
type input "20%"
click at [204, 299] on div "Quantity 1 Unit Type Each" at bounding box center [241, 311] width 121 height 30
type input "$2,909.96"
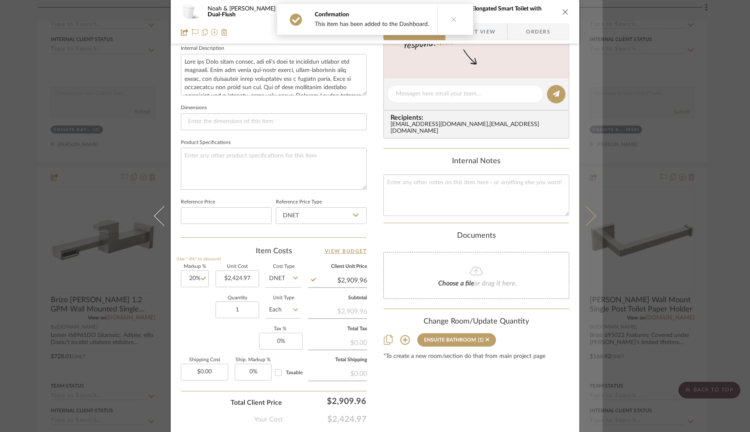
click at [585, 226] on button at bounding box center [591, 216] width 23 height 432
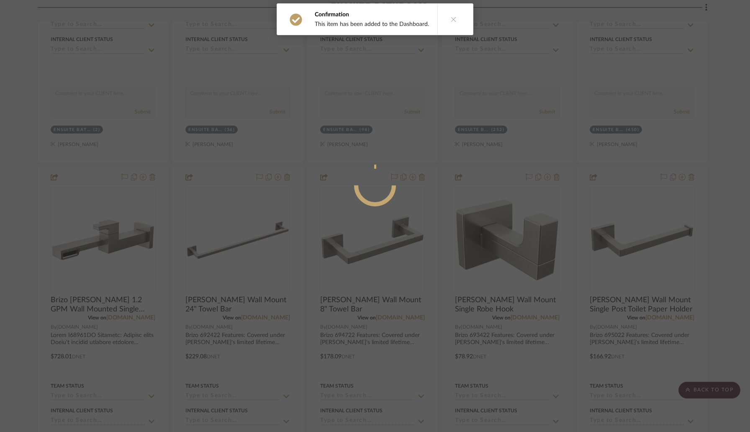
scroll to position [0, 0]
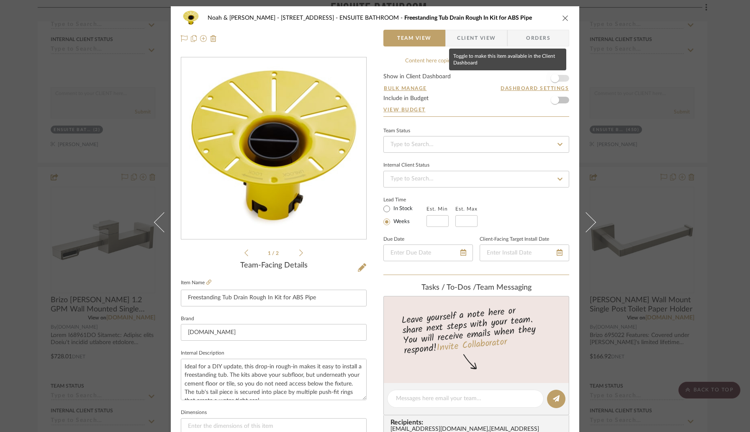
click at [555, 78] on span "button" at bounding box center [555, 78] width 8 height 8
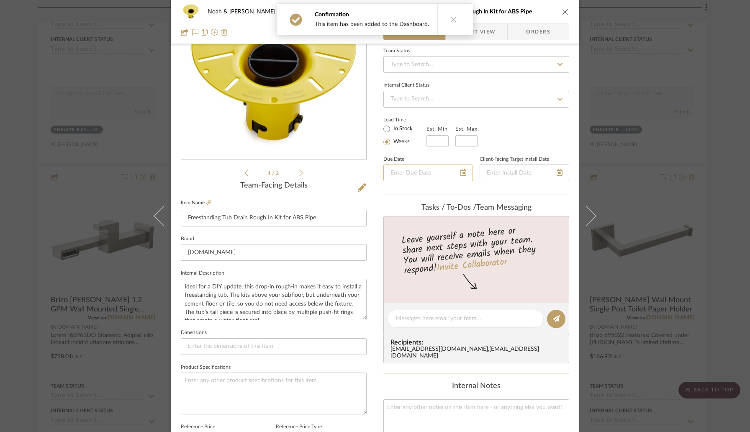
scroll to position [227, 0]
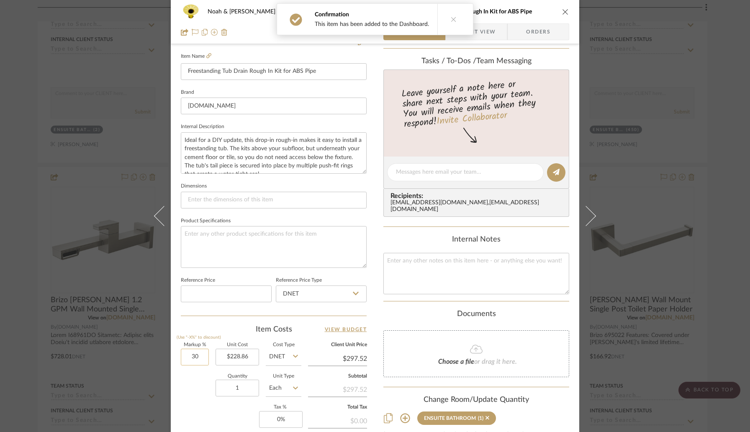
click at [205, 349] on input "30" at bounding box center [195, 357] width 28 height 17
click at [204, 379] on div "Quantity 1 Unit Type Each" at bounding box center [241, 389] width 121 height 30
type input "20%"
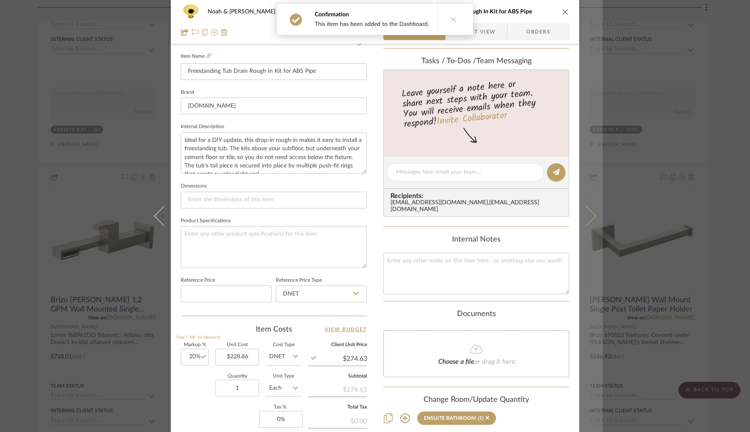
click at [584, 217] on icon at bounding box center [586, 216] width 20 height 20
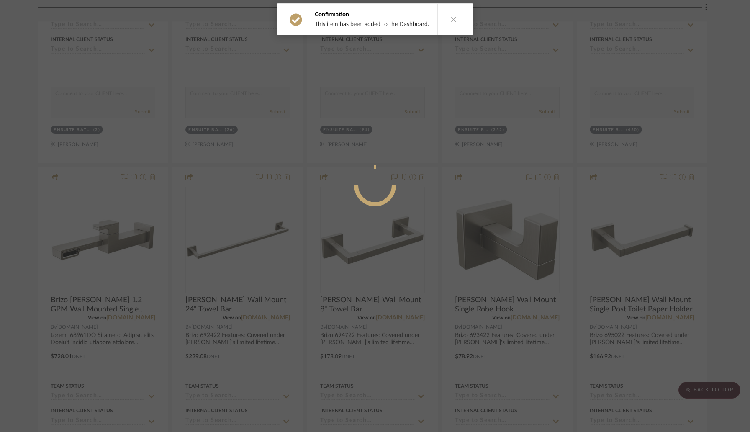
scroll to position [0, 0]
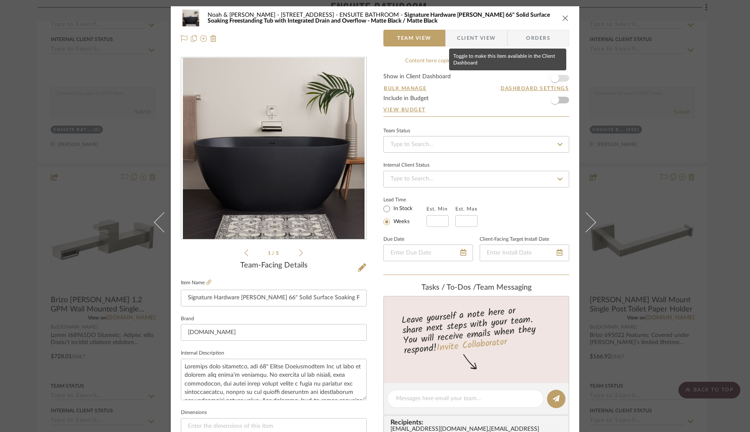
click at [559, 80] on span "button" at bounding box center [555, 78] width 18 height 18
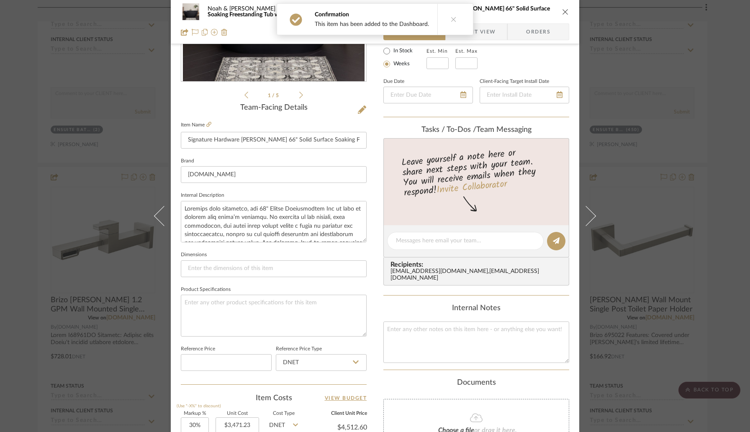
scroll to position [266, 0]
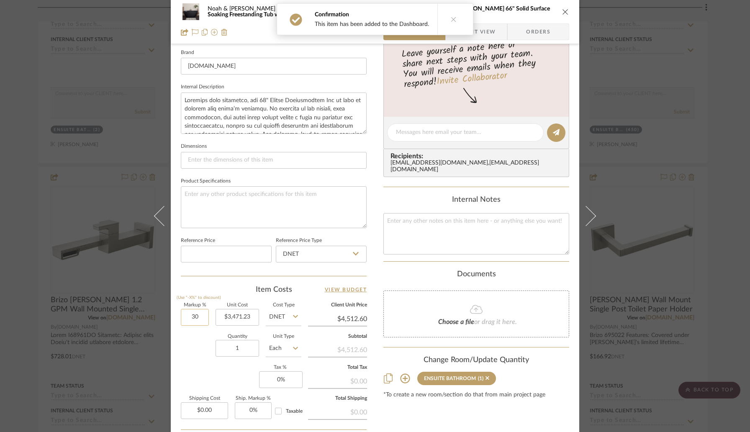
click at [194, 324] on input "30" at bounding box center [195, 317] width 28 height 17
click at [195, 335] on div "Quantity 1 Unit Type Each" at bounding box center [241, 350] width 121 height 30
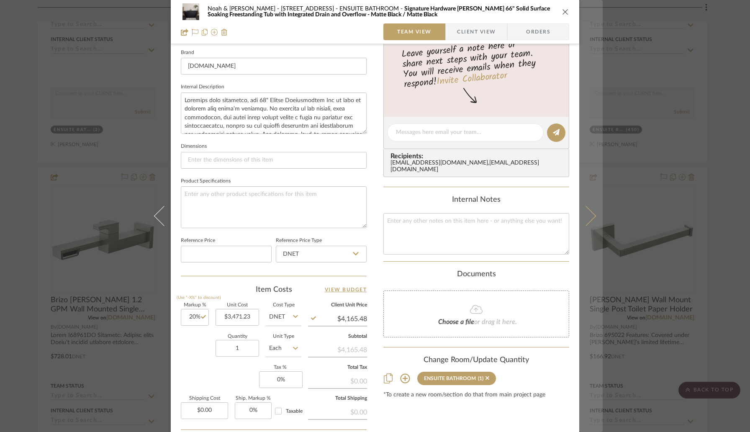
click at [585, 214] on icon at bounding box center [586, 216] width 20 height 20
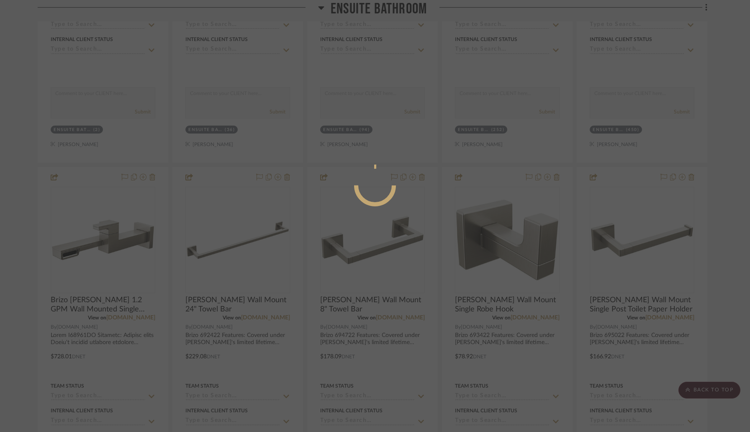
scroll to position [0, 0]
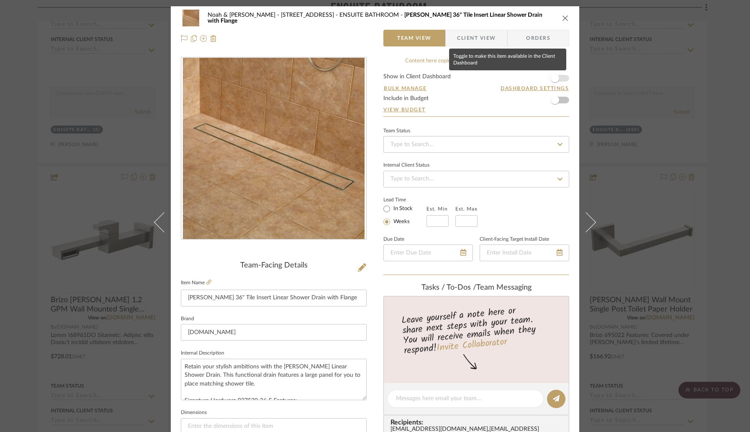
click at [557, 77] on span "button" at bounding box center [555, 78] width 18 height 18
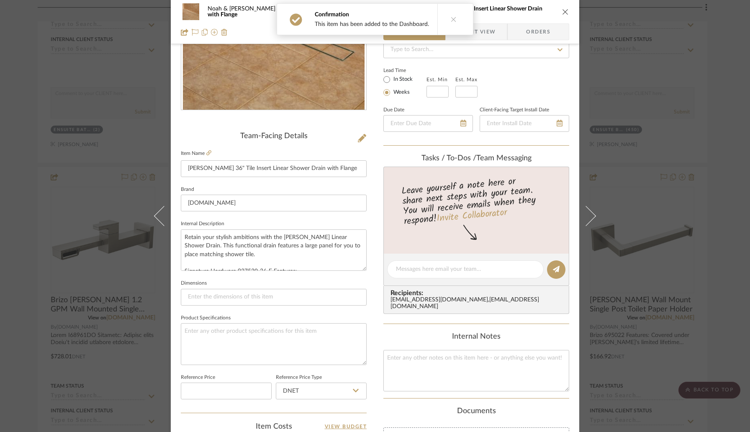
scroll to position [206, 0]
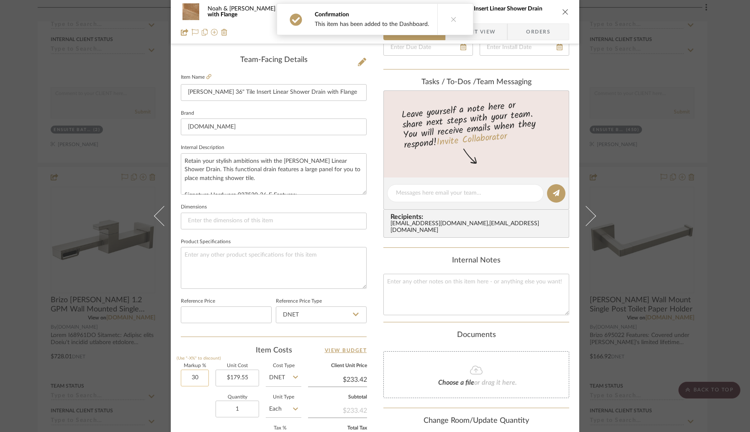
click at [203, 374] on input "30" at bounding box center [195, 378] width 28 height 17
click at [228, 347] on div "Item Costs View Budget" at bounding box center [274, 350] width 186 height 10
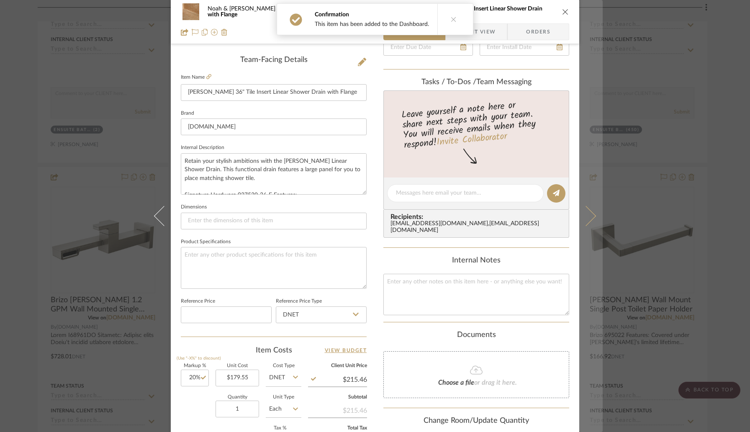
click at [585, 221] on icon at bounding box center [586, 216] width 20 height 20
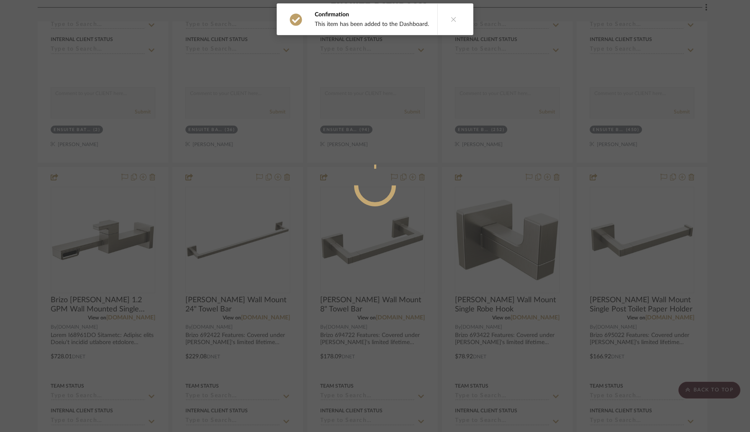
scroll to position [0, 0]
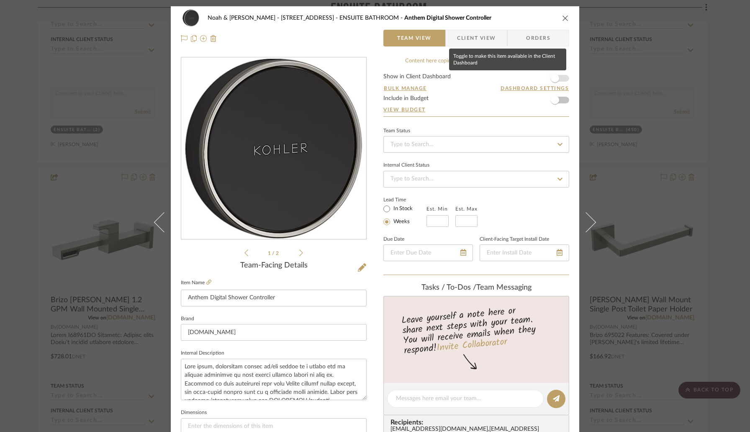
click at [557, 81] on span "button" at bounding box center [555, 78] width 18 height 18
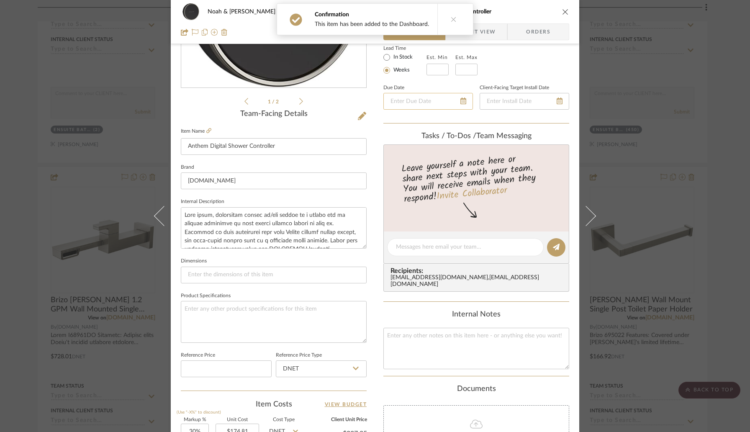
scroll to position [279, 0]
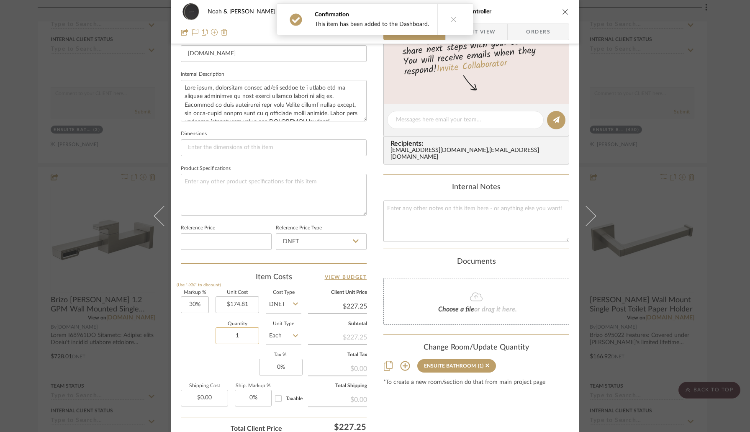
click at [249, 332] on input "1" at bounding box center [238, 335] width 44 height 17
click at [201, 301] on input "30" at bounding box center [195, 304] width 28 height 17
click at [210, 326] on div "Quantity 2 Unit Type Each" at bounding box center [241, 337] width 121 height 30
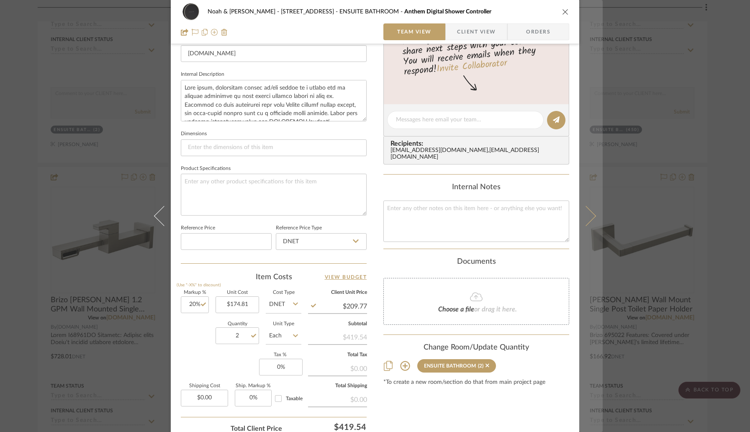
click at [585, 223] on icon at bounding box center [586, 216] width 20 height 20
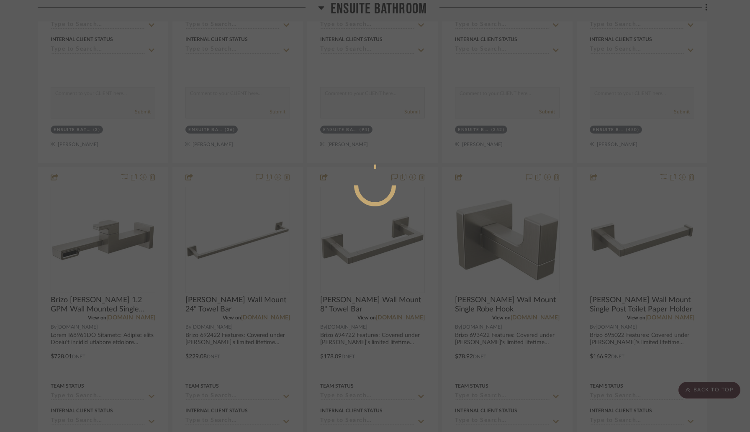
scroll to position [0, 0]
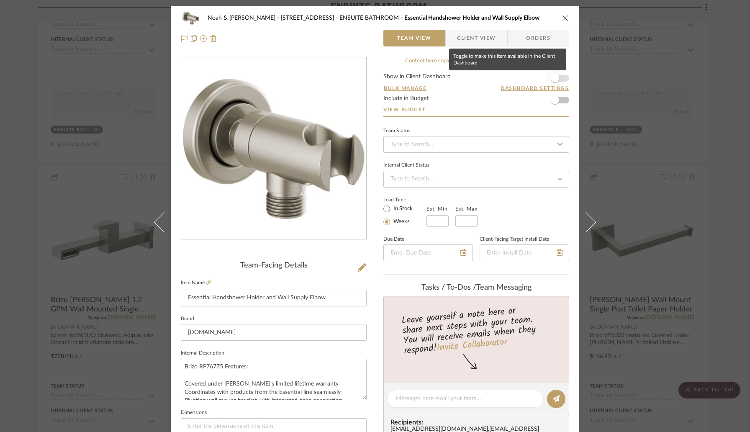
click at [557, 76] on span "button" at bounding box center [555, 78] width 18 height 18
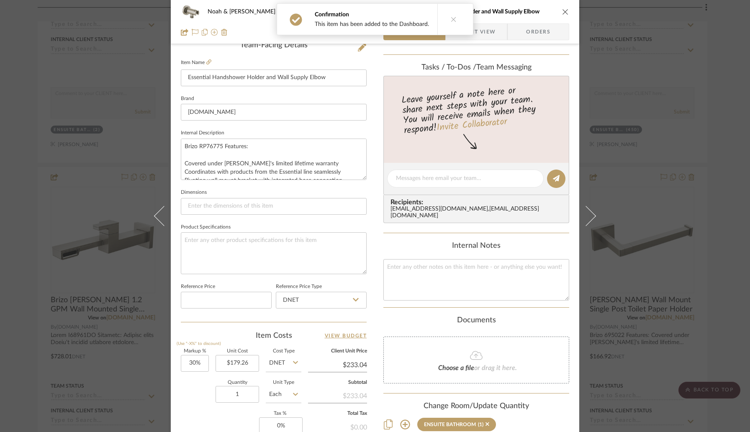
scroll to position [311, 0]
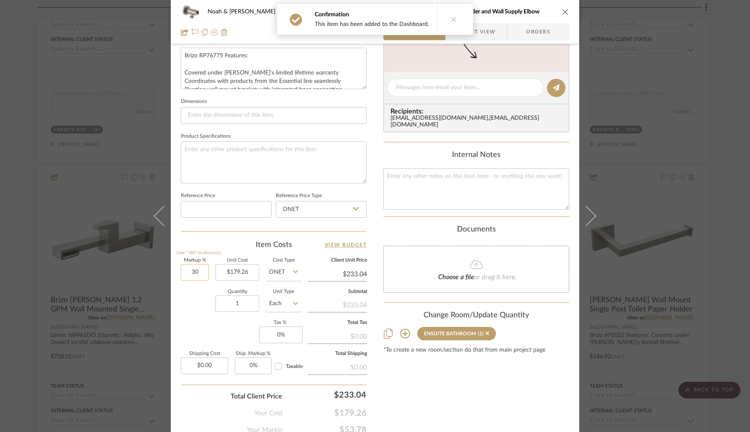
click at [204, 273] on input "30" at bounding box center [195, 272] width 28 height 17
click at [201, 306] on div "Quantity 1 Unit Type Each" at bounding box center [241, 305] width 121 height 30
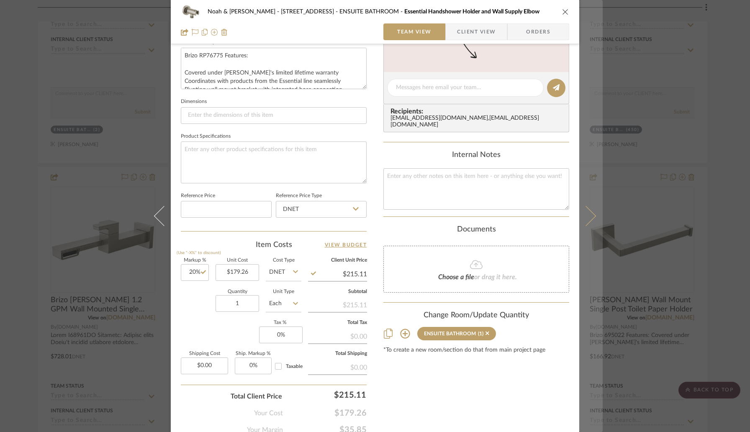
click at [585, 223] on icon at bounding box center [586, 216] width 20 height 20
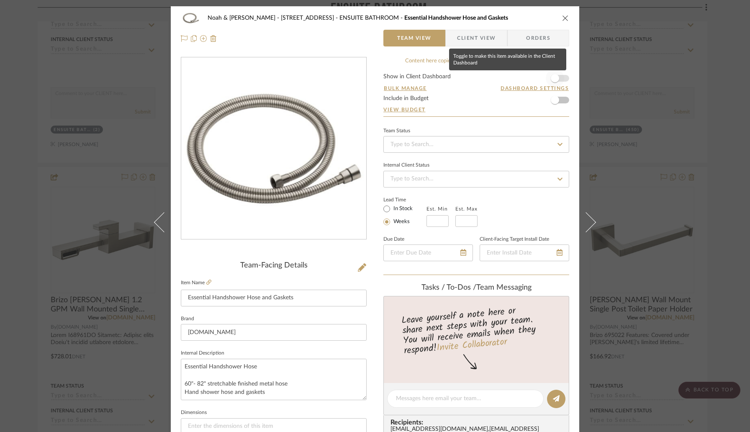
click at [557, 81] on span "button" at bounding box center [555, 78] width 18 height 18
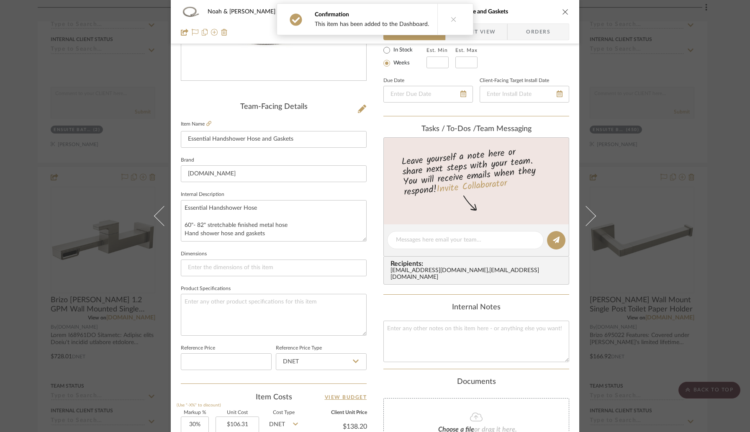
scroll to position [199, 0]
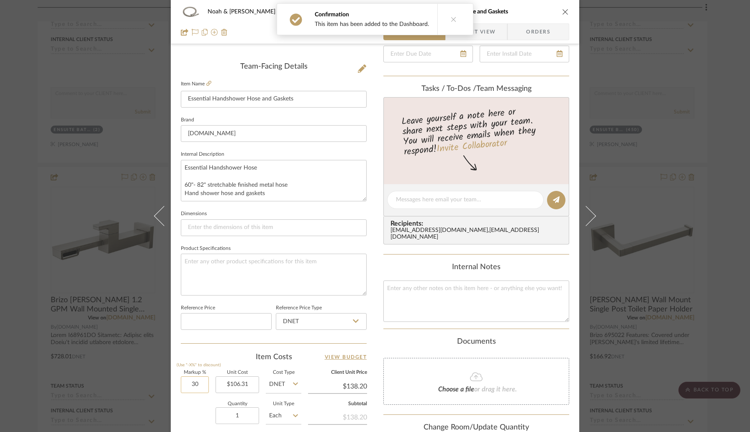
click at [203, 384] on input "30" at bounding box center [195, 384] width 28 height 17
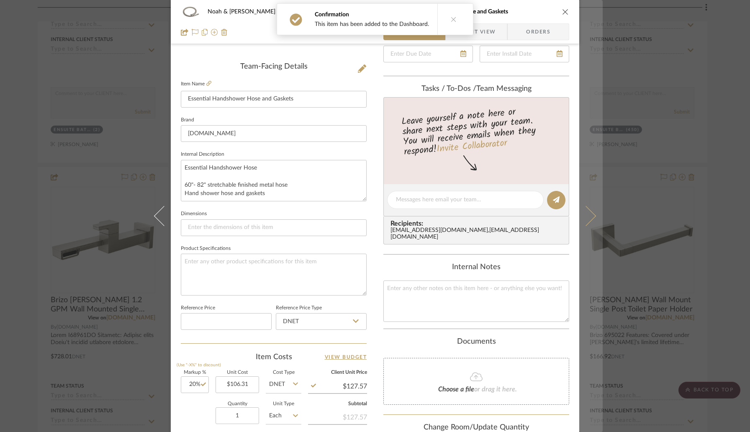
click at [585, 221] on icon at bounding box center [586, 216] width 20 height 20
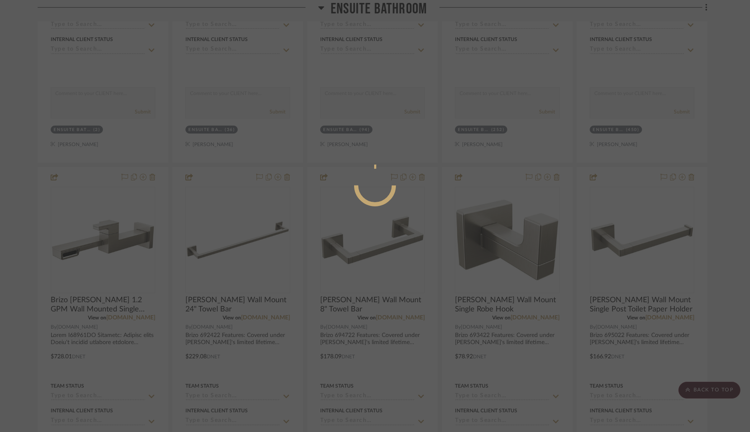
scroll to position [0, 0]
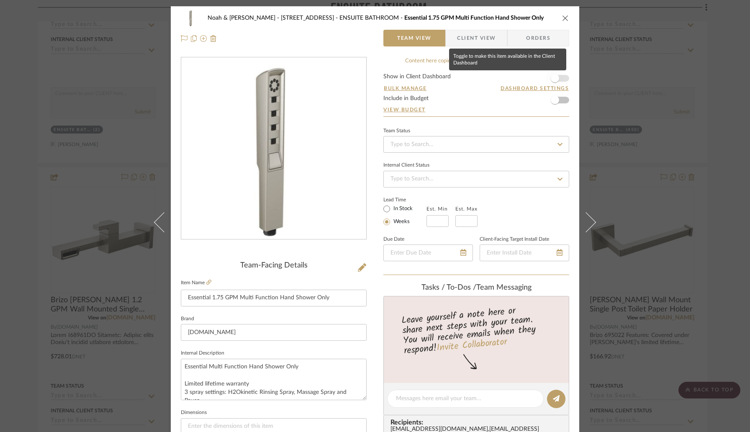
click at [559, 79] on span "button" at bounding box center [555, 78] width 18 height 18
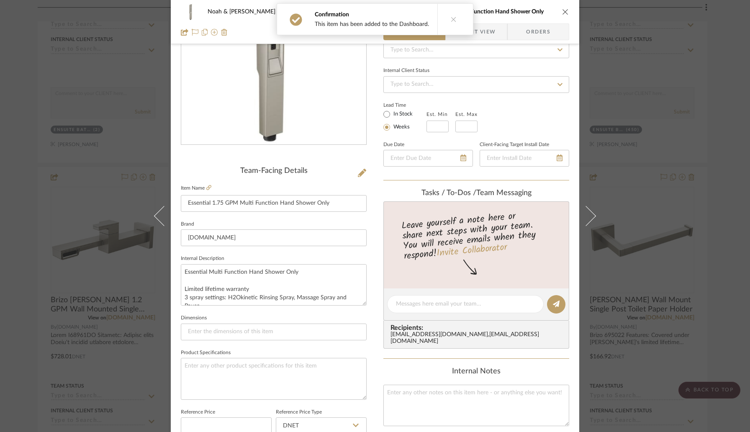
scroll to position [217, 0]
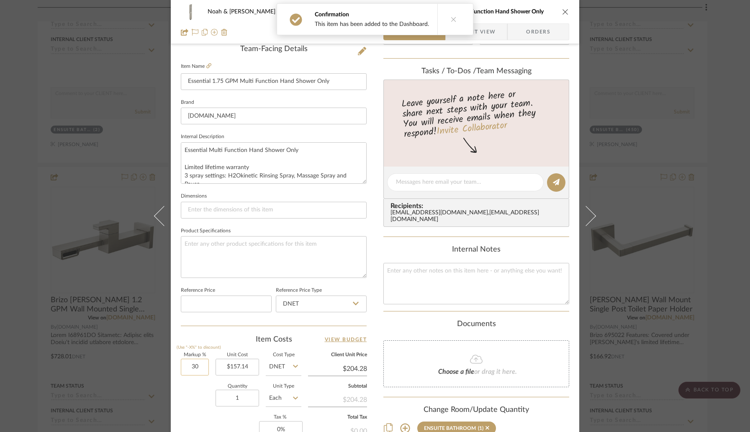
click at [197, 369] on input "30" at bounding box center [195, 367] width 28 height 17
click at [217, 335] on div "Item Costs View Budget" at bounding box center [274, 340] width 186 height 10
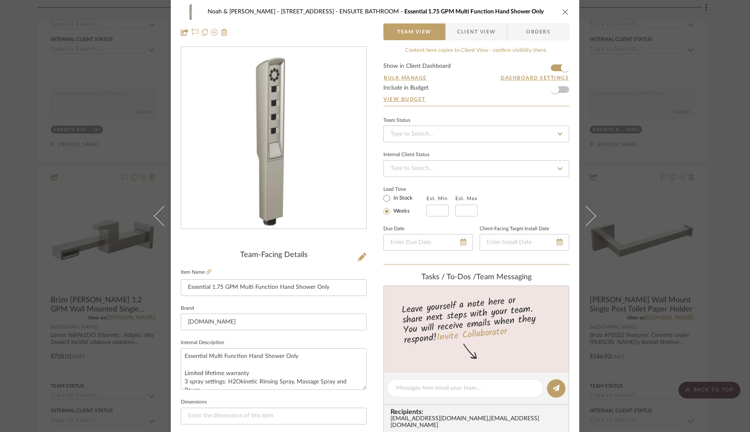
scroll to position [0, 0]
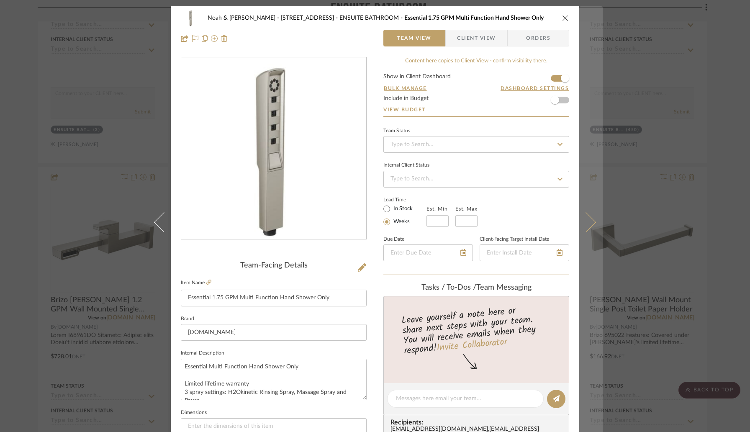
click at [585, 212] on button at bounding box center [591, 222] width 23 height 432
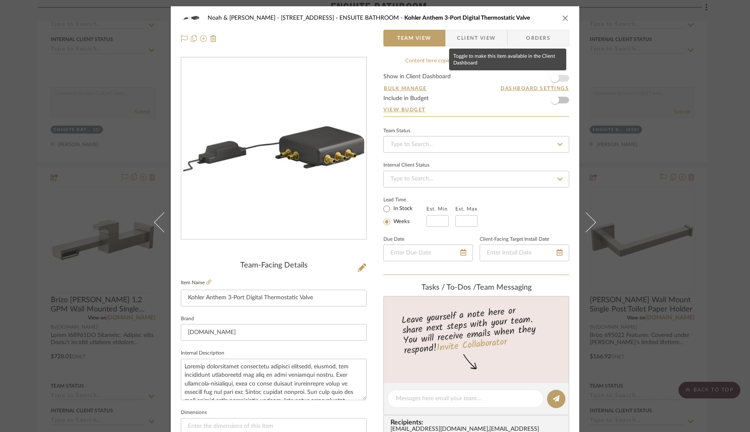
click at [556, 79] on span "button" at bounding box center [555, 78] width 8 height 8
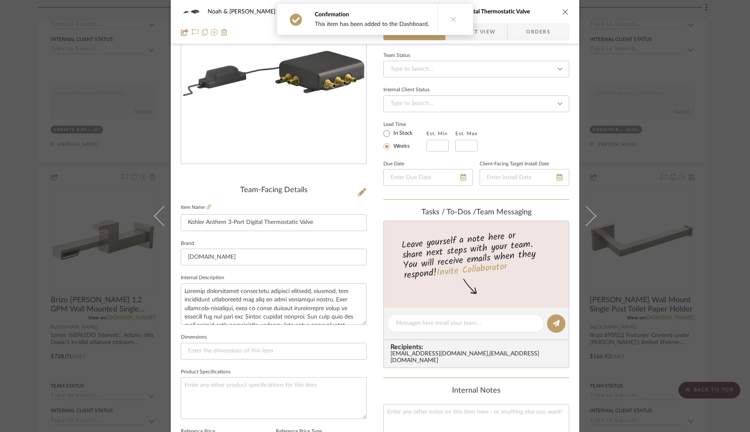
scroll to position [238, 0]
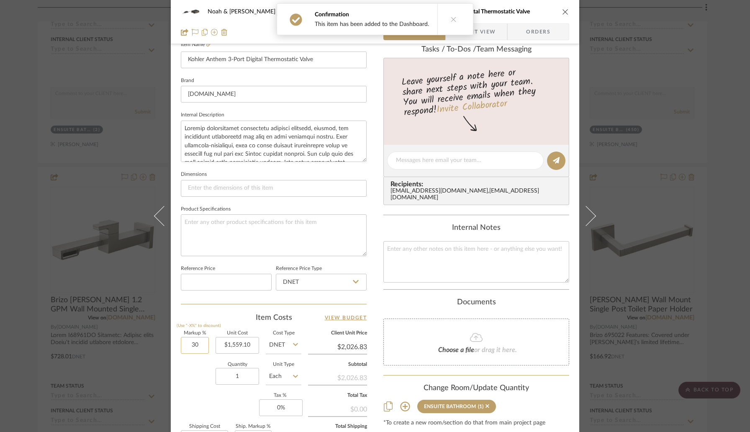
click at [203, 343] on input "30" at bounding box center [195, 345] width 28 height 17
click at [247, 371] on input "1" at bounding box center [238, 376] width 44 height 17
click at [196, 378] on div "Quantity 2 Unit Type Each" at bounding box center [241, 378] width 121 height 30
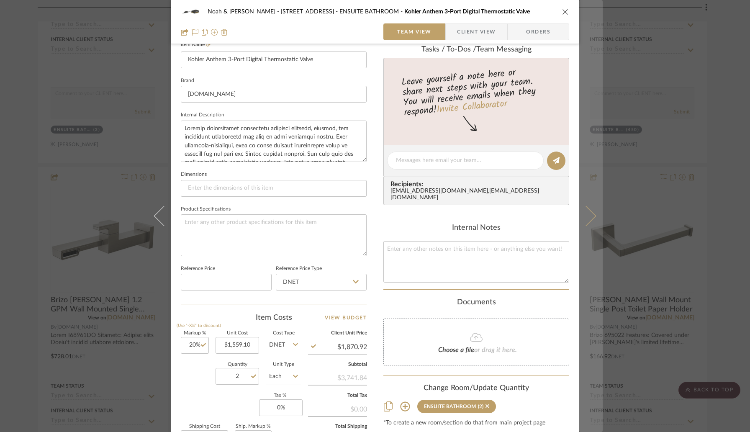
click at [585, 218] on icon at bounding box center [586, 216] width 20 height 20
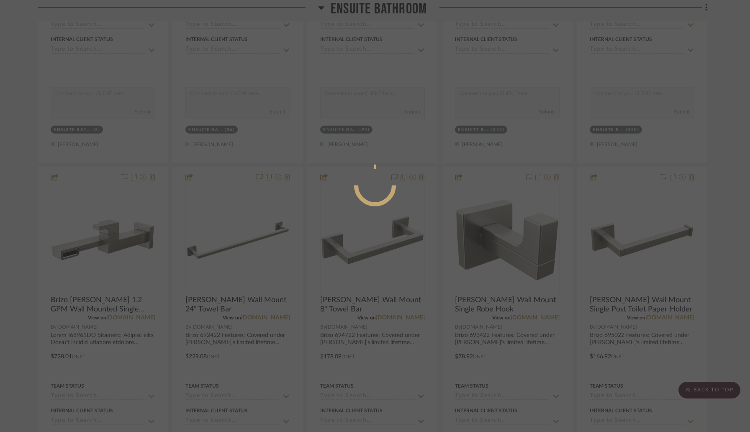
scroll to position [0, 0]
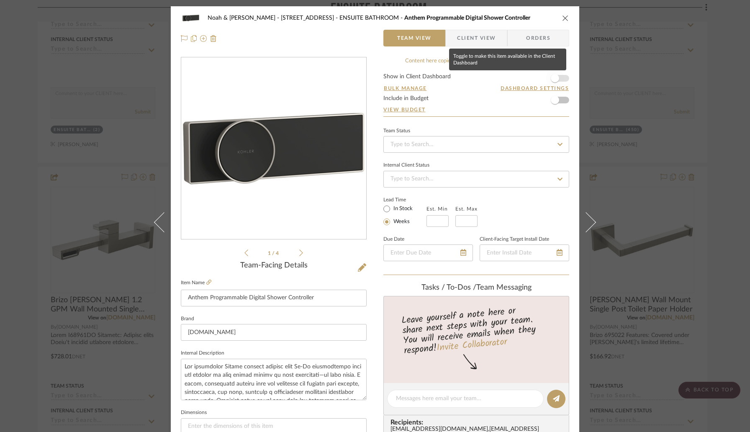
click at [555, 76] on span "button" at bounding box center [555, 78] width 8 height 8
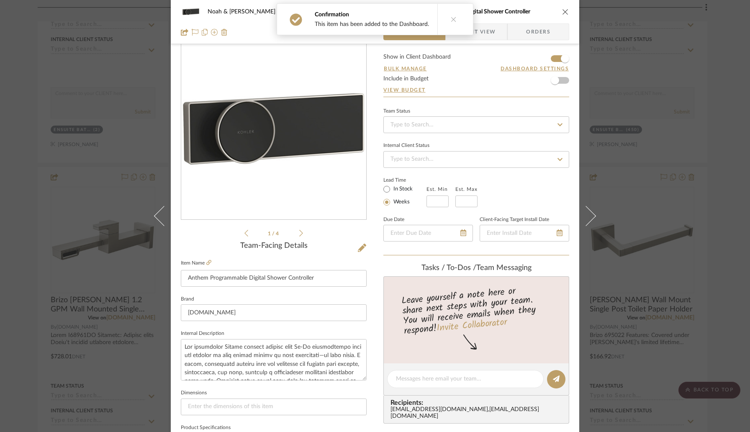
scroll to position [235, 0]
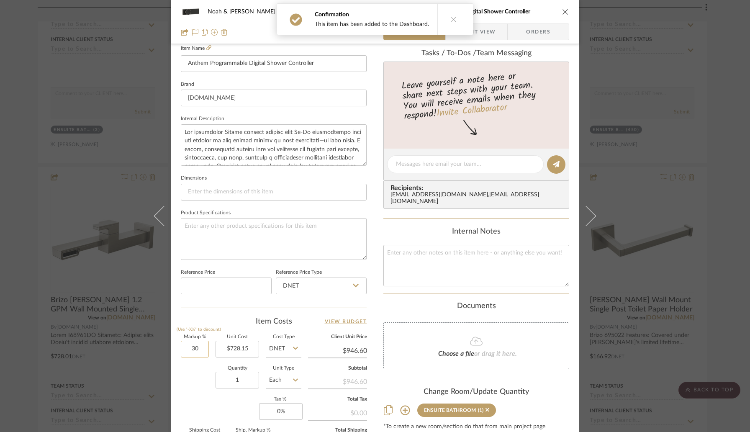
click at [205, 350] on input "30" at bounding box center [195, 349] width 28 height 17
click at [201, 371] on div "Quantity 1 Unit Type Each" at bounding box center [241, 381] width 121 height 30
click at [249, 383] on input "1" at bounding box center [238, 380] width 44 height 17
click at [181, 377] on div "Quantity 2 Unit Type Each" at bounding box center [241, 381] width 121 height 30
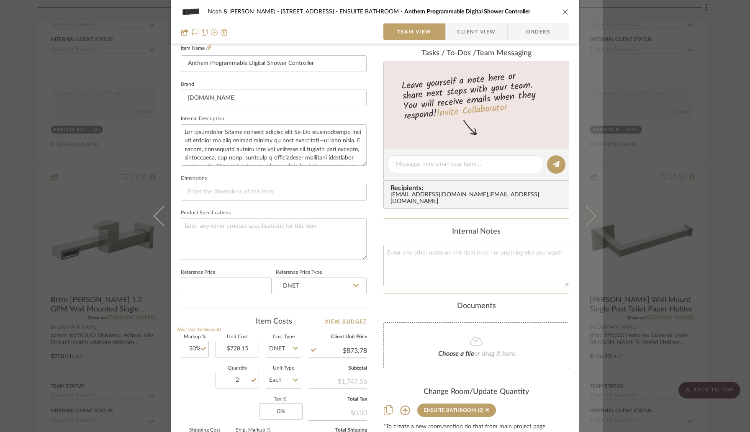
click at [585, 231] on button at bounding box center [591, 216] width 23 height 432
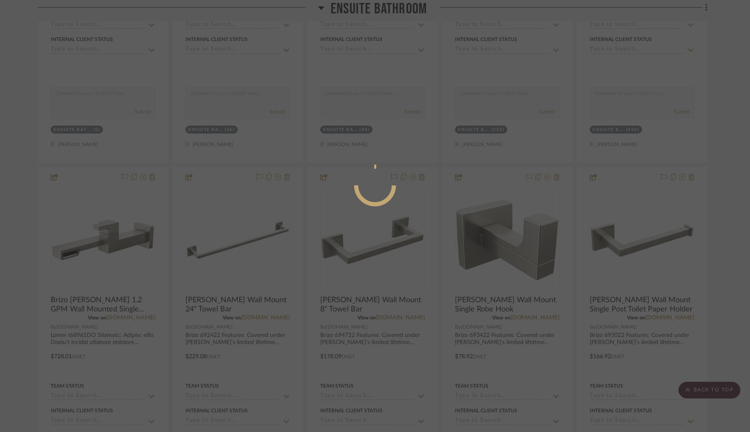
scroll to position [0, 0]
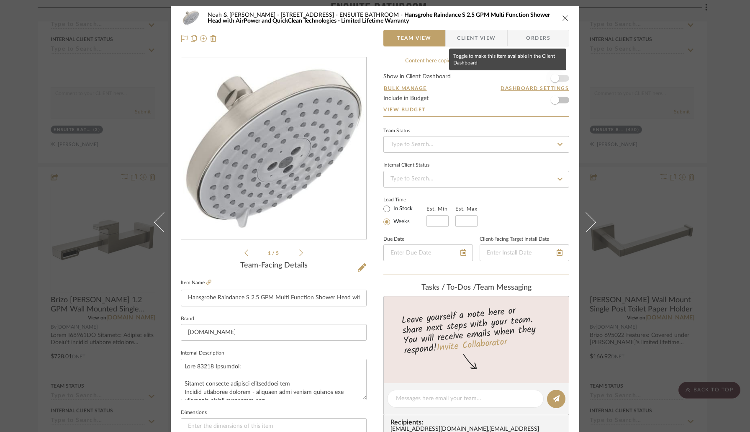
click at [557, 82] on span "button" at bounding box center [555, 78] width 18 height 18
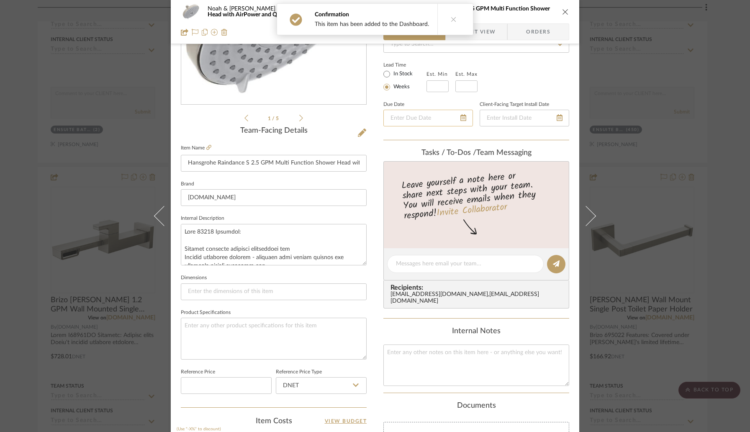
scroll to position [239, 0]
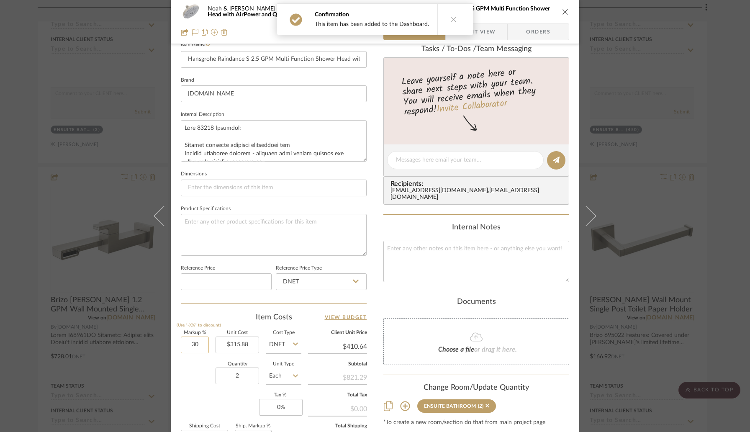
click at [202, 346] on input "30" at bounding box center [195, 345] width 28 height 17
click at [196, 374] on div "Quantity 2 Unit Type Each" at bounding box center [241, 377] width 121 height 30
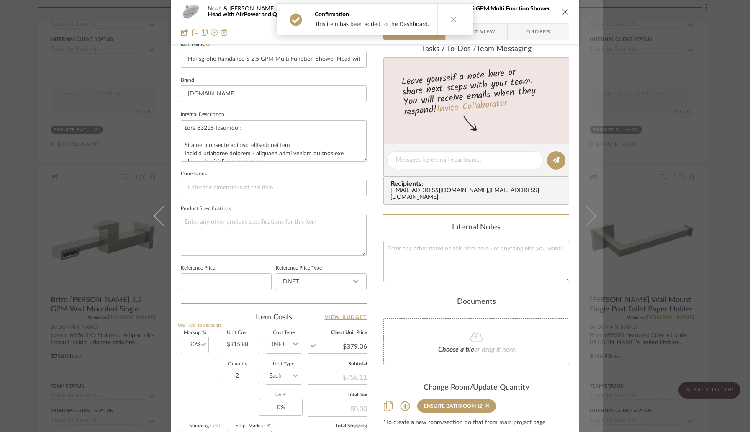
click at [585, 219] on icon at bounding box center [586, 216] width 20 height 20
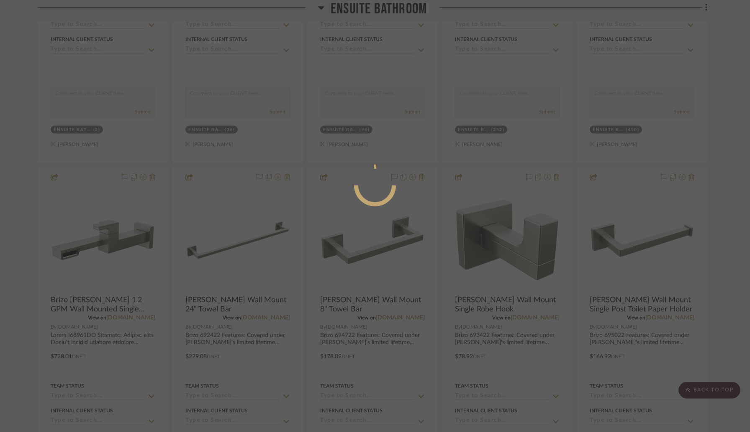
scroll to position [0, 0]
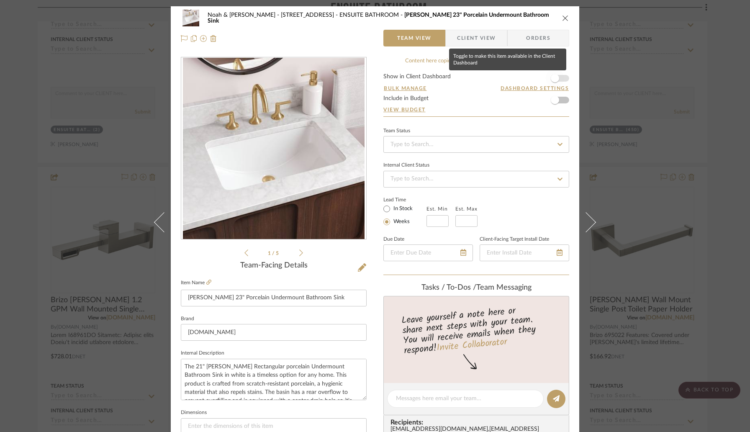
click at [557, 79] on span "button" at bounding box center [555, 78] width 18 height 18
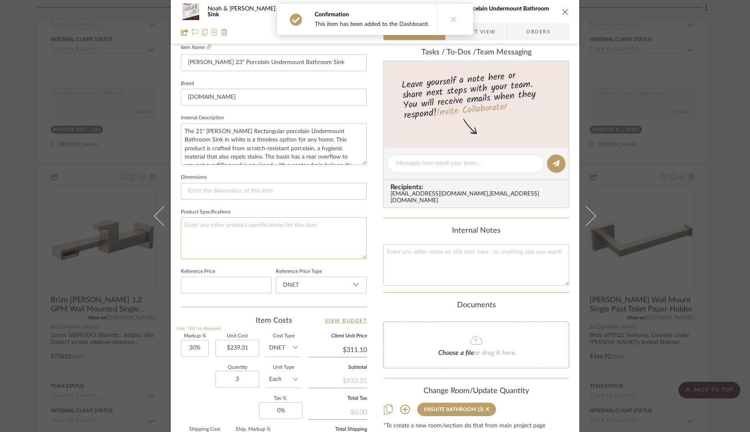
scroll to position [295, 0]
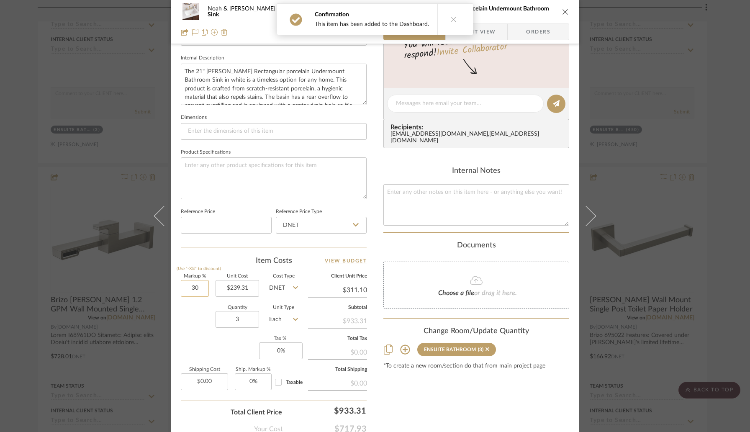
click at [205, 289] on input "30" at bounding box center [195, 288] width 28 height 17
click at [246, 322] on input "3" at bounding box center [238, 319] width 44 height 17
click at [173, 320] on div "Noah & [PERSON_NAME] - [STREET_ADDRESS] ENSUITE BATHROOM [PERSON_NAME] 23" Porc…" at bounding box center [375, 97] width 409 height 773
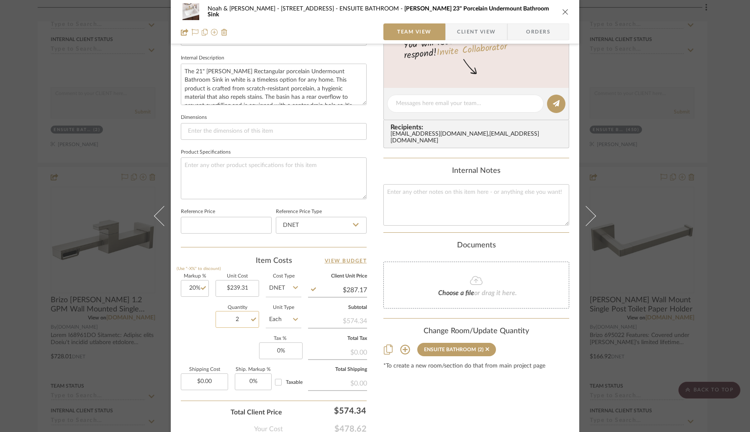
click at [236, 320] on input "2" at bounding box center [238, 319] width 44 height 17
click at [198, 335] on div "Markup % (Use "-X%" to discount) 20% Unit Cost $239.31 Cost Type DNET Client Un…" at bounding box center [274, 335] width 186 height 122
click at [244, 316] on input "2" at bounding box center [238, 319] width 44 height 17
click at [200, 318] on div "Quantity 3 Unit Type Each" at bounding box center [241, 321] width 121 height 30
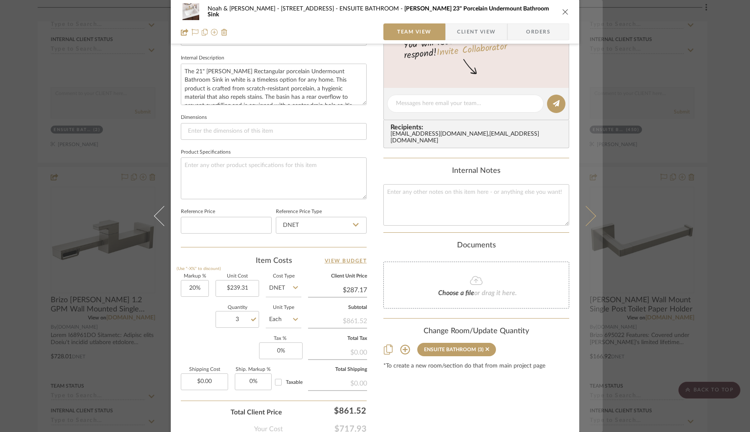
click at [585, 213] on icon at bounding box center [586, 216] width 20 height 20
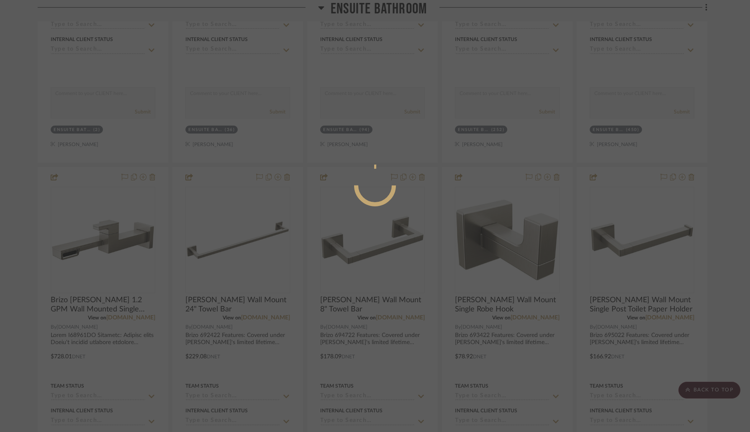
scroll to position [0, 0]
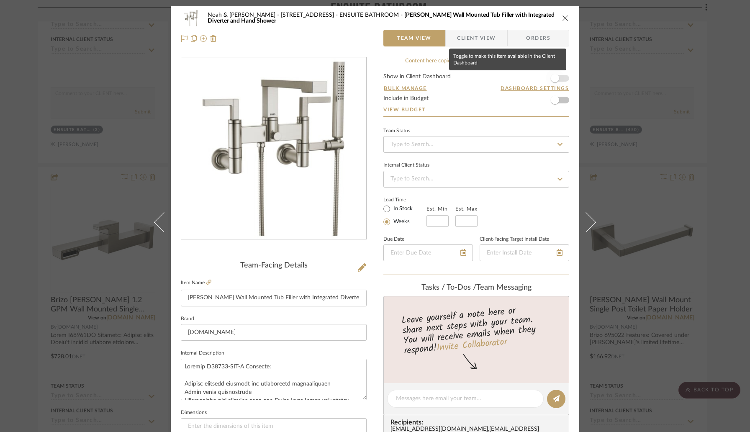
click at [556, 75] on span "button" at bounding box center [555, 78] width 18 height 18
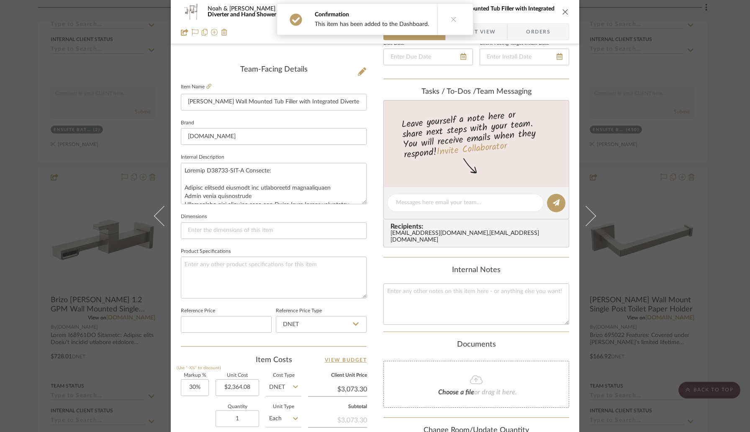
scroll to position [243, 0]
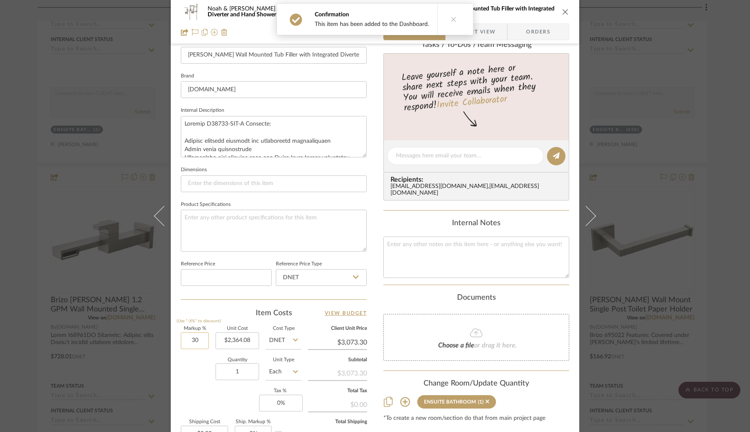
click at [202, 343] on input "30" at bounding box center [195, 341] width 28 height 17
click at [204, 379] on div "Quantity 1 Unit Type Each" at bounding box center [241, 373] width 121 height 30
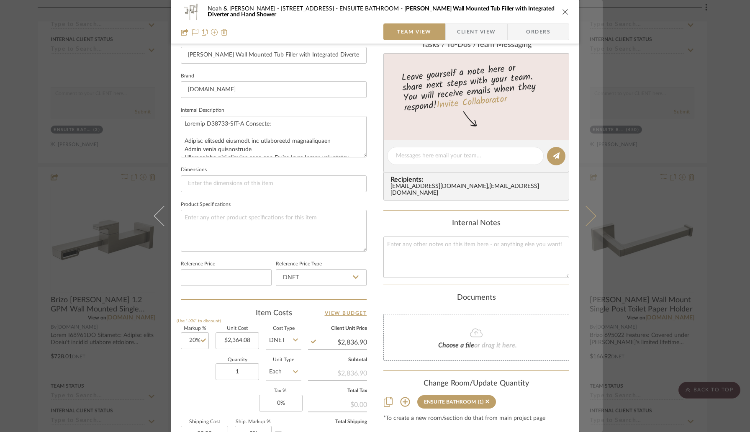
click at [584, 225] on icon at bounding box center [586, 216] width 20 height 20
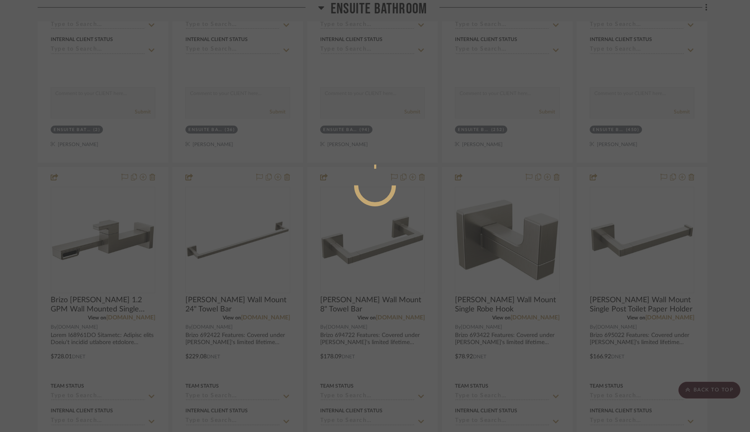
scroll to position [0, 0]
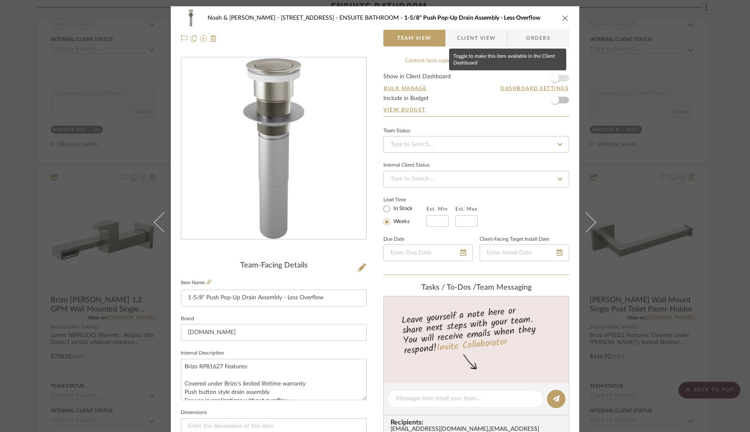
click at [556, 80] on span "button" at bounding box center [555, 78] width 8 height 8
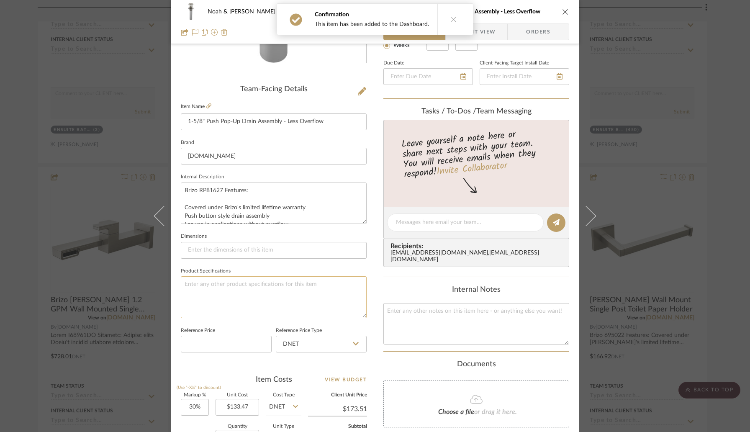
scroll to position [262, 0]
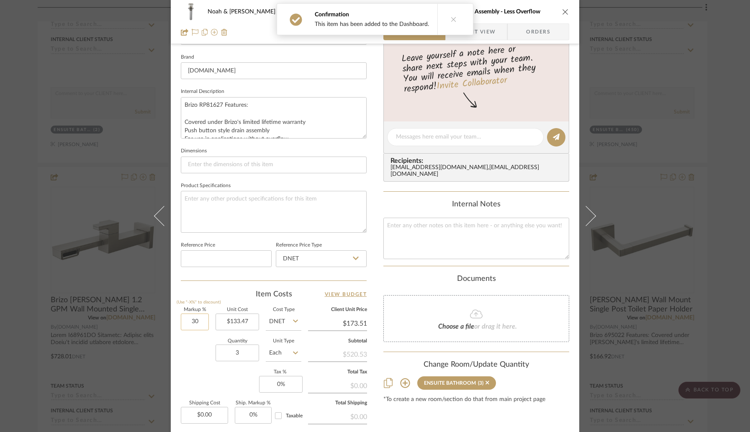
click at [201, 322] on input "30" at bounding box center [195, 322] width 28 height 17
click at [202, 350] on div "Quantity 3 Unit Type Each" at bounding box center [241, 354] width 121 height 30
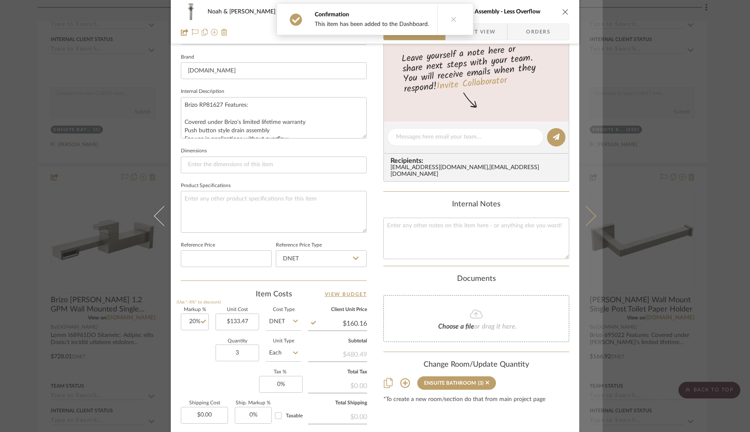
click at [585, 221] on icon at bounding box center [586, 216] width 20 height 20
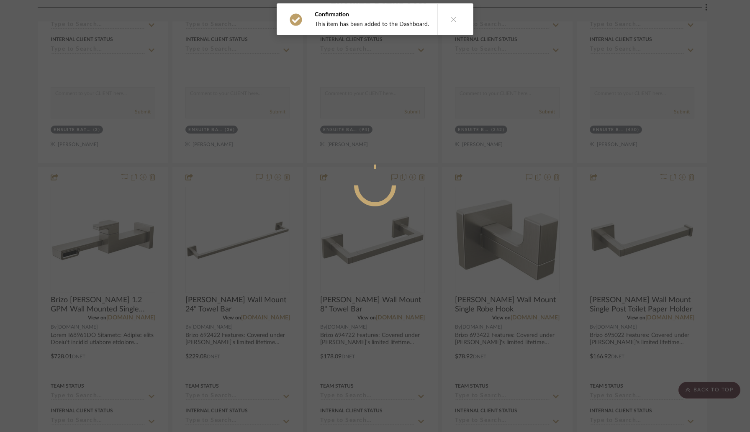
scroll to position [0, 0]
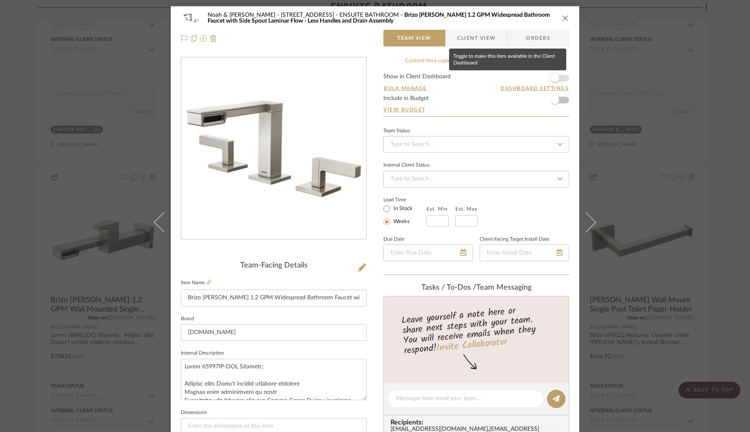
click at [551, 75] on span "button" at bounding box center [555, 78] width 8 height 8
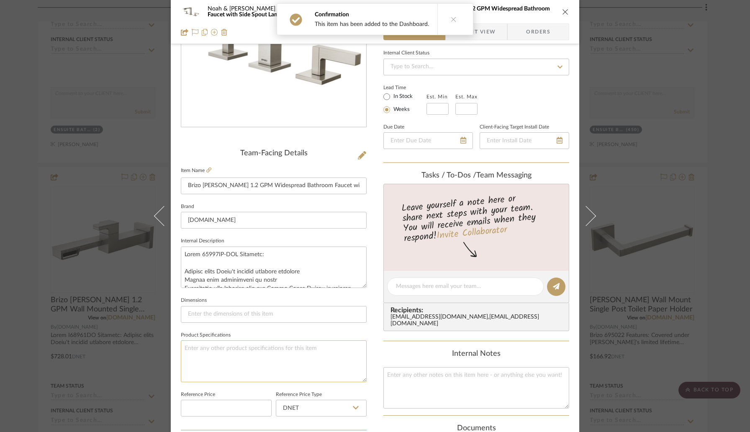
scroll to position [211, 0]
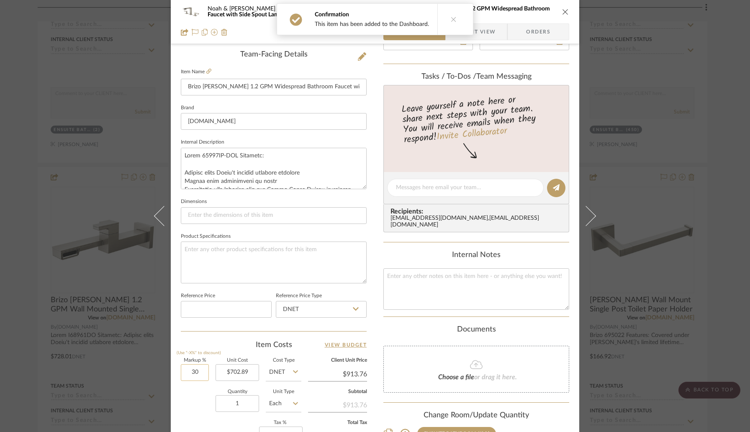
click at [204, 370] on input "30" at bounding box center [195, 372] width 28 height 17
click at [200, 401] on div "Quantity 1 Unit Type Each" at bounding box center [241, 405] width 121 height 30
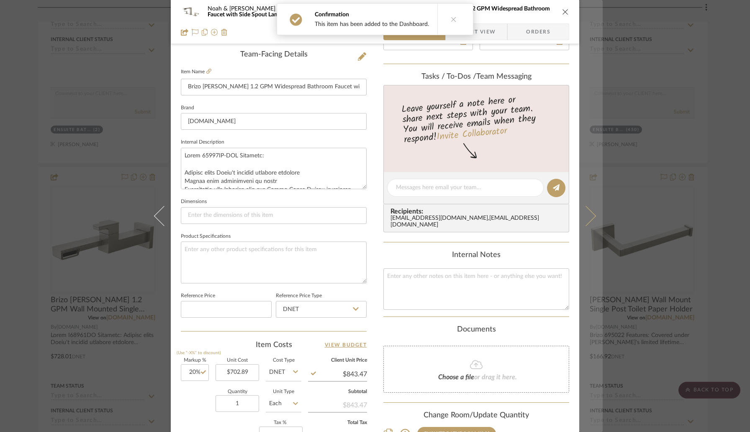
click at [585, 222] on button at bounding box center [591, 216] width 23 height 432
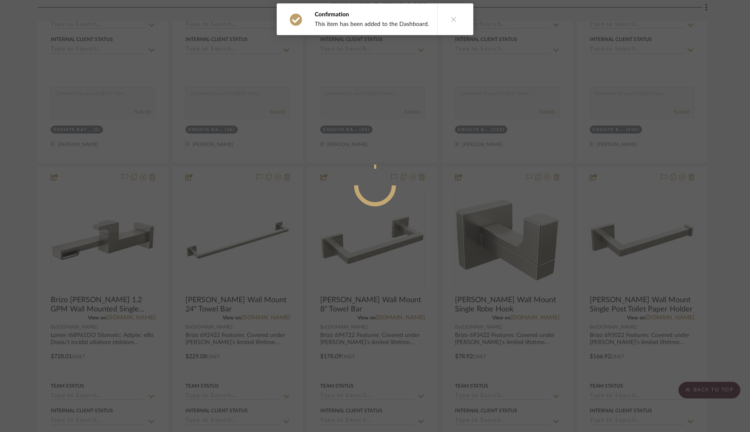
scroll to position [0, 0]
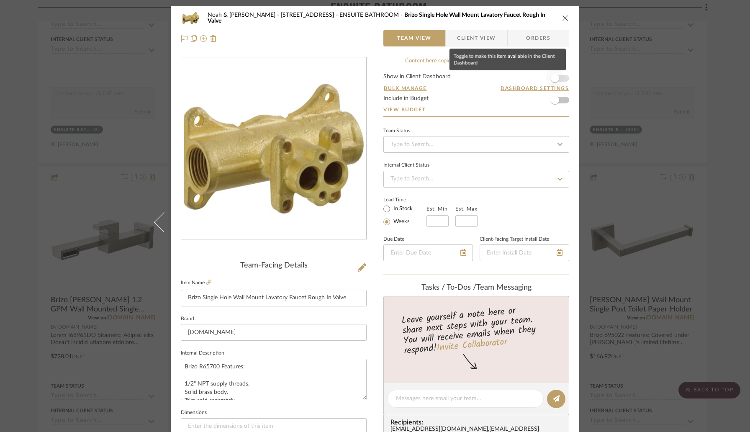
click at [559, 80] on span "button" at bounding box center [555, 78] width 18 height 18
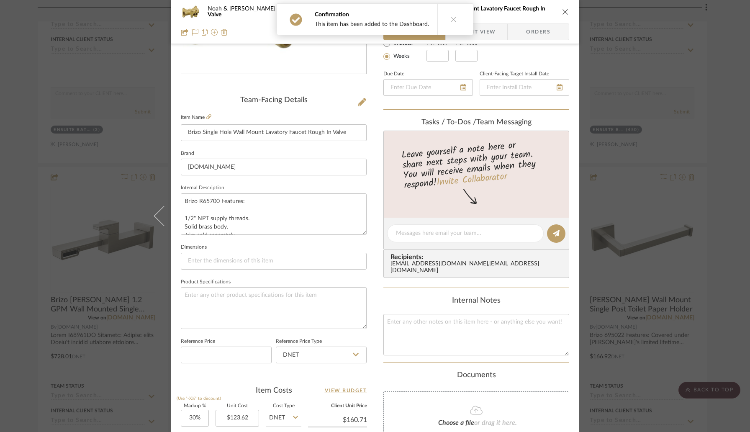
scroll to position [281, 0]
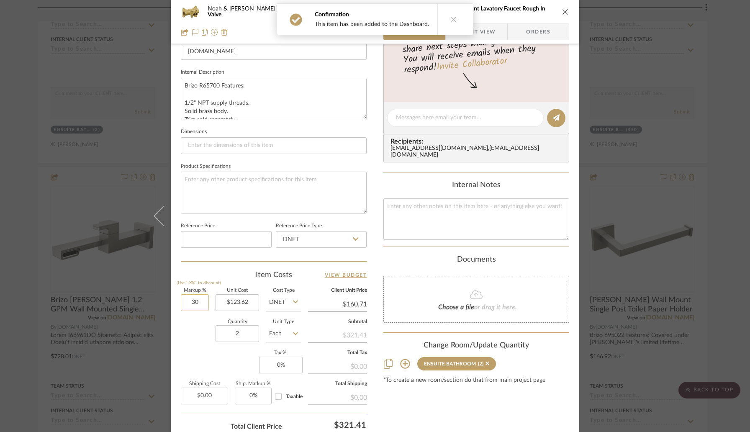
click at [196, 304] on input "30" at bounding box center [195, 302] width 28 height 17
click at [194, 320] on div "Quantity 2 Unit Type Each" at bounding box center [241, 335] width 121 height 30
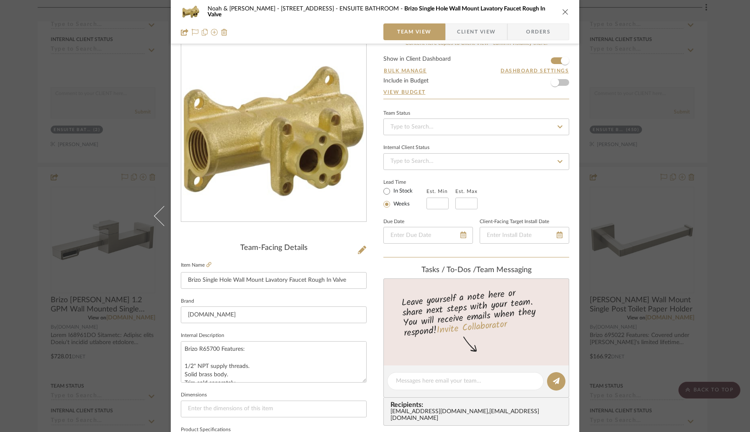
scroll to position [0, 0]
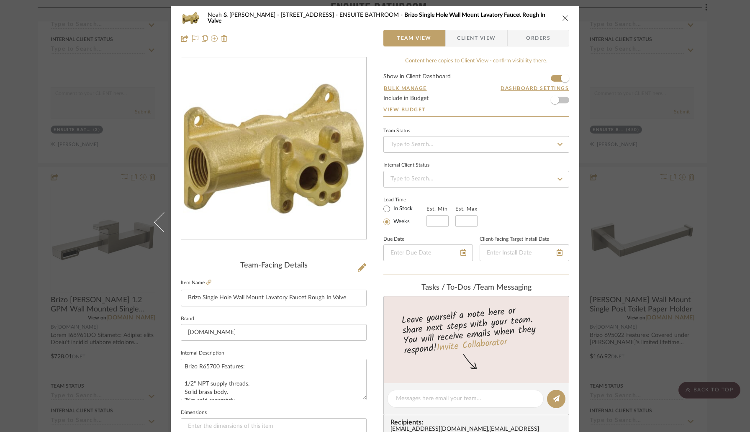
click at [562, 20] on icon "close" at bounding box center [565, 18] width 7 height 7
click at [97, 234] on img "0" at bounding box center [103, 239] width 103 height 103
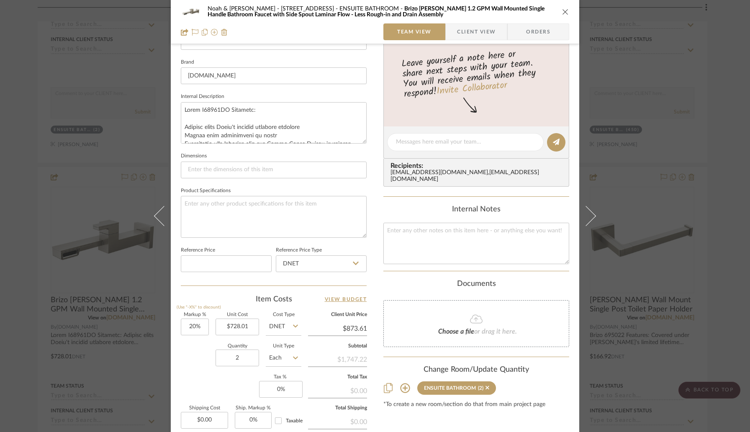
scroll to position [346, 0]
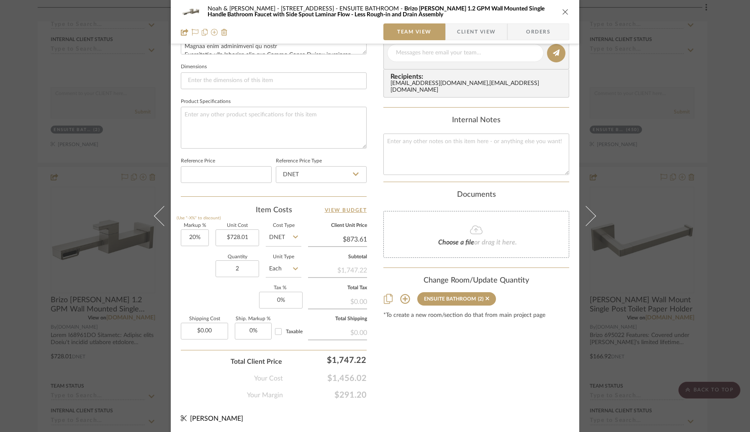
click at [24, 218] on div "Noah & [PERSON_NAME] - [STREET_ADDRESS] ENSUITE BATHROOM Brizo [PERSON_NAME] 1.…" at bounding box center [375, 216] width 750 height 432
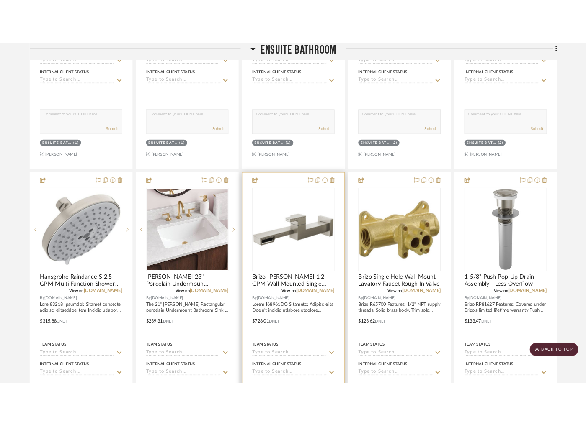
scroll to position [2264, 0]
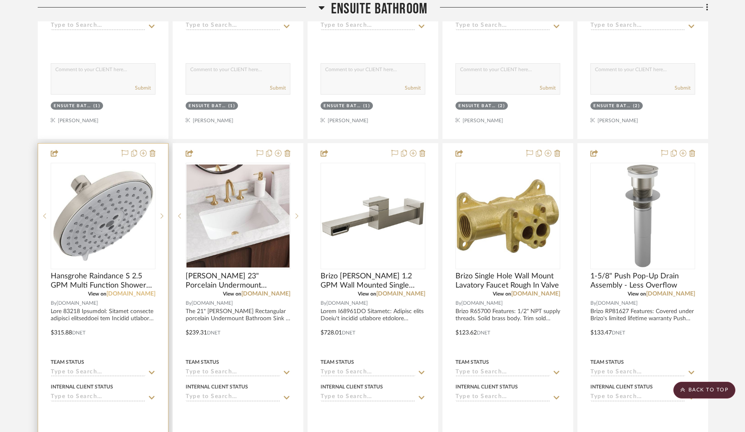
click at [137, 291] on link "[DOMAIN_NAME]" at bounding box center [130, 294] width 49 height 6
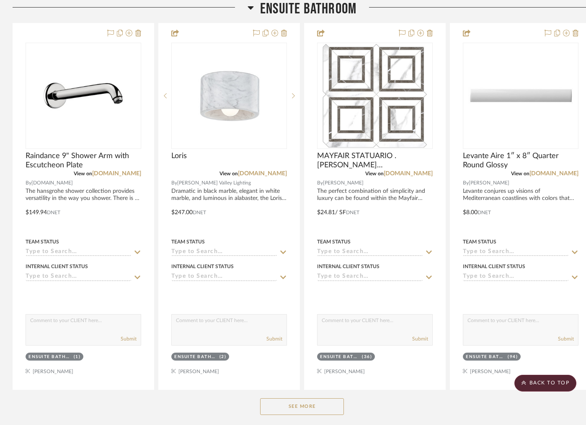
scroll to position [951, 0]
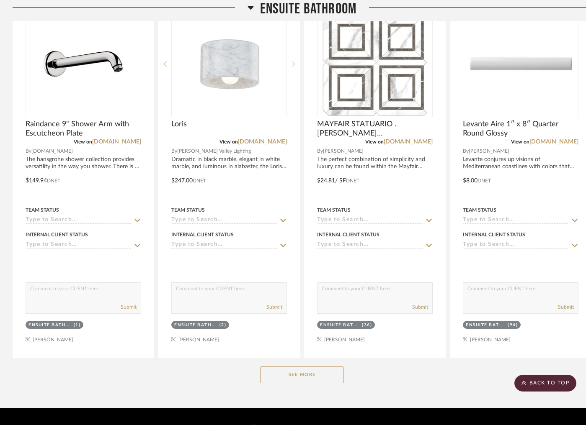
click at [263, 367] on button "See More" at bounding box center [302, 375] width 84 height 17
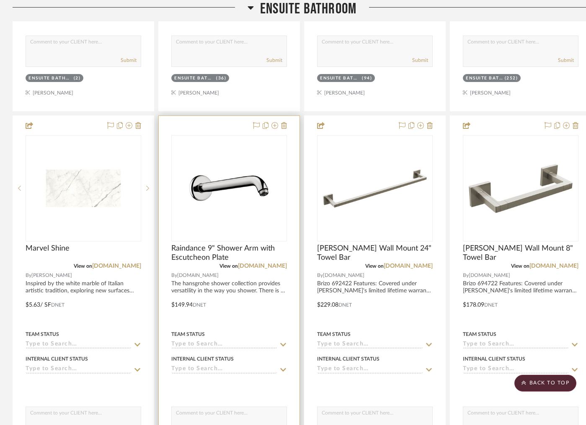
scroll to position [1191, 0]
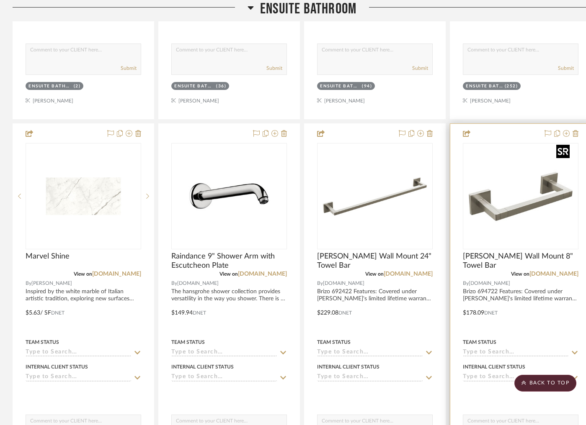
click at [502, 186] on img "0" at bounding box center [520, 196] width 105 height 105
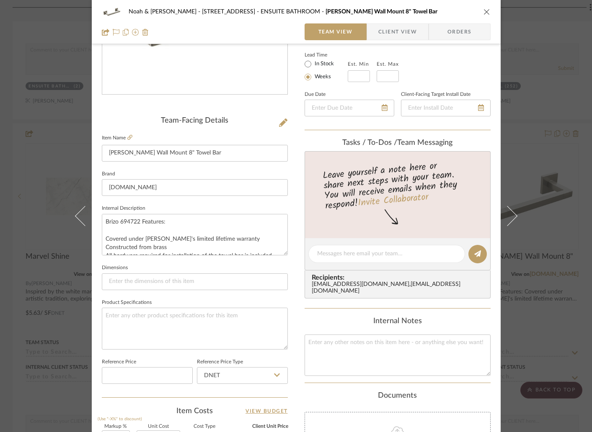
scroll to position [276, 0]
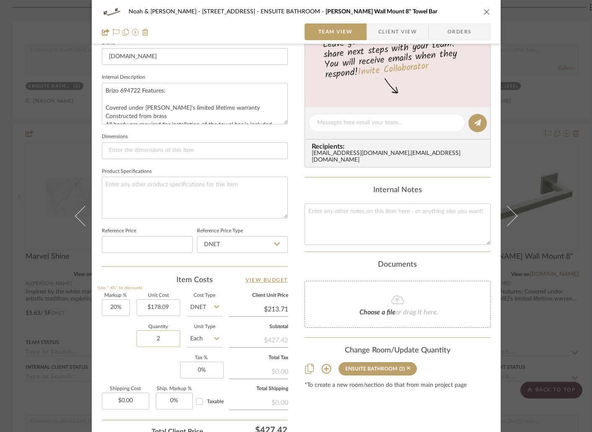
click at [164, 337] on input "2" at bounding box center [159, 338] width 44 height 17
click at [112, 358] on div "Markup % (Use "-X%" to discount) 20% Unit Cost $178.09 Cost Type DNET Client Un…" at bounding box center [195, 355] width 186 height 122
drag, startPoint x: 162, startPoint y: 335, endPoint x: 143, endPoint y: 335, distance: 18.4
click at [144, 335] on input "2" at bounding box center [159, 338] width 44 height 17
drag, startPoint x: 160, startPoint y: 337, endPoint x: 145, endPoint y: 337, distance: 14.7
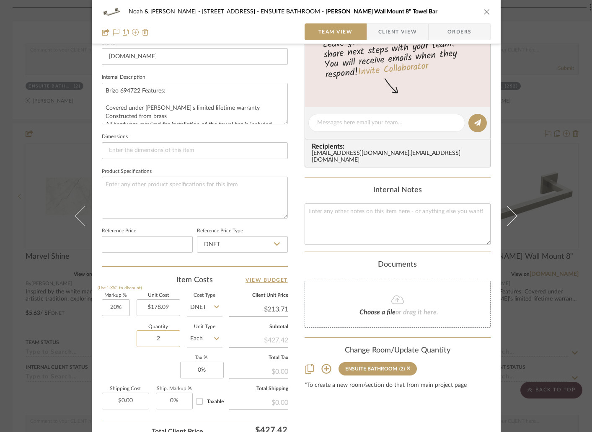
click at [145, 337] on input "2" at bounding box center [159, 338] width 44 height 17
type input "3"
click at [147, 356] on div "Markup % (Use "-X%" to discount) 20% Unit Cost $178.09 Cost Type DNET Client Un…" at bounding box center [195, 355] width 186 height 122
click at [483, 14] on icon "close" at bounding box center [486, 11] width 7 height 7
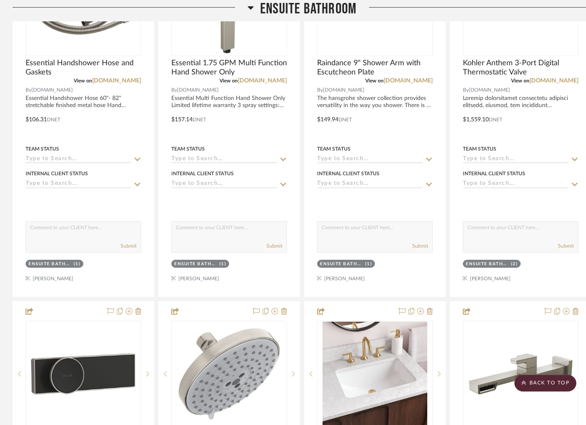
scroll to position [2513, 0]
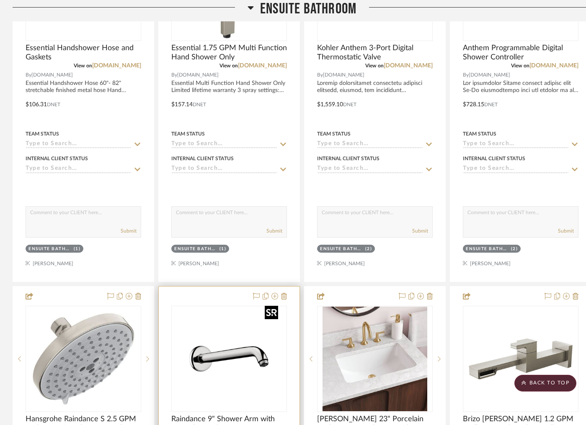
click at [226, 322] on img "0" at bounding box center [229, 359] width 105 height 105
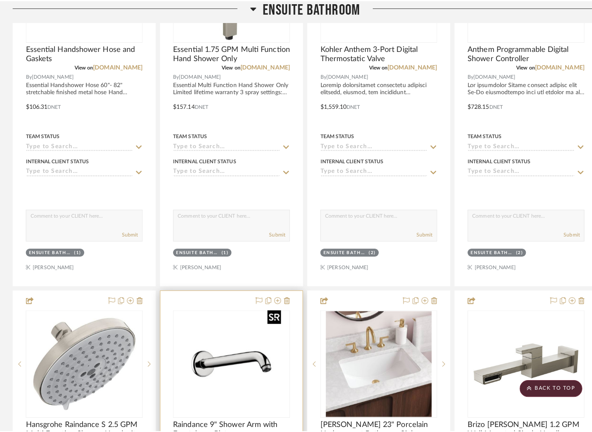
scroll to position [0, 0]
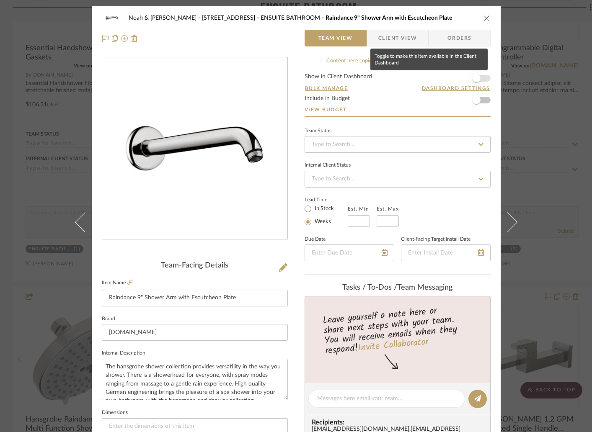
click at [474, 79] on span "button" at bounding box center [476, 78] width 8 height 8
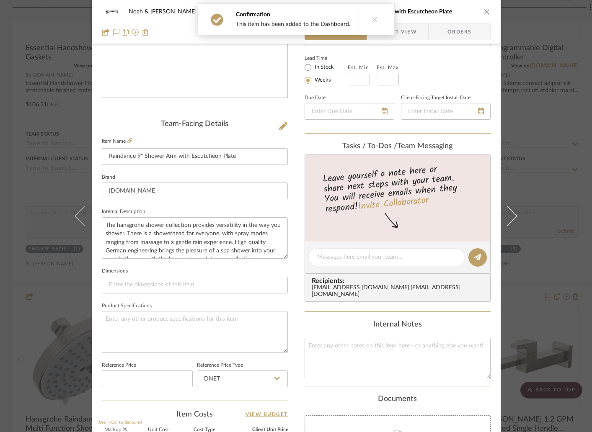
scroll to position [250, 0]
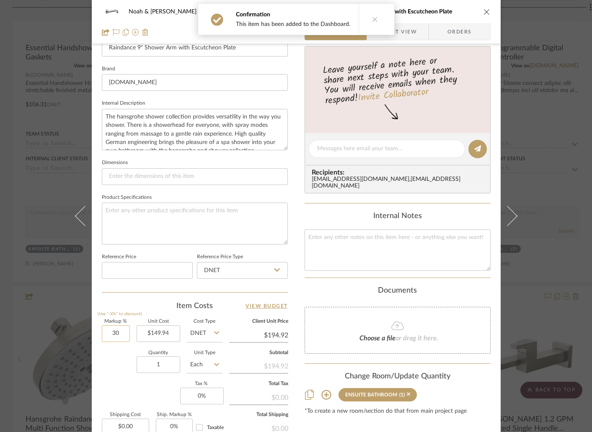
click at [126, 333] on input "30" at bounding box center [116, 333] width 28 height 17
type input "20%"
click at [157, 359] on input "1" at bounding box center [159, 364] width 44 height 17
type input "$179.93"
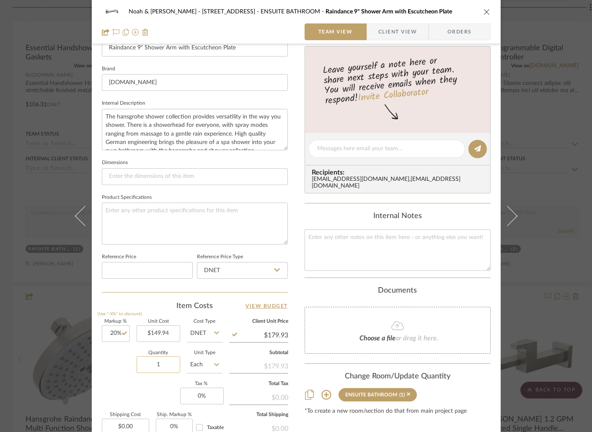
click at [157, 359] on input "1" at bounding box center [159, 364] width 44 height 17
type input "2"
click at [110, 364] on div "Quantity 2 Unit Type Each" at bounding box center [162, 366] width 121 height 30
click at [483, 9] on icon "close" at bounding box center [486, 11] width 7 height 7
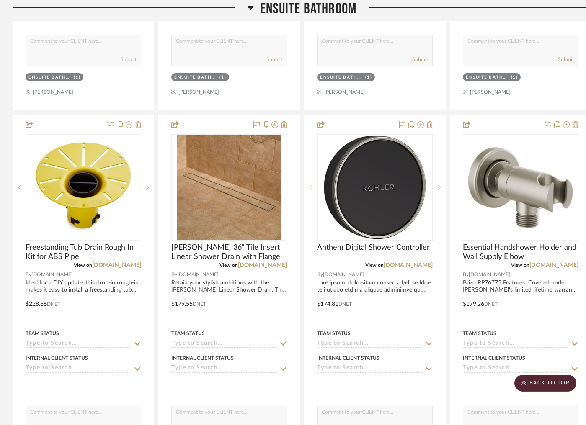
scroll to position [1938, 0]
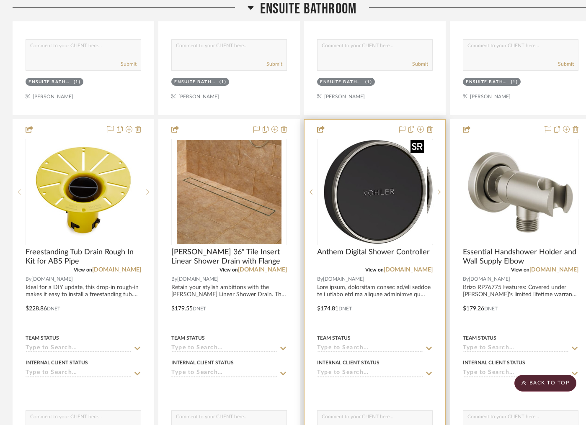
click at [367, 204] on div at bounding box center [375, 192] width 116 height 106
click at [372, 183] on img "0" at bounding box center [374, 192] width 105 height 105
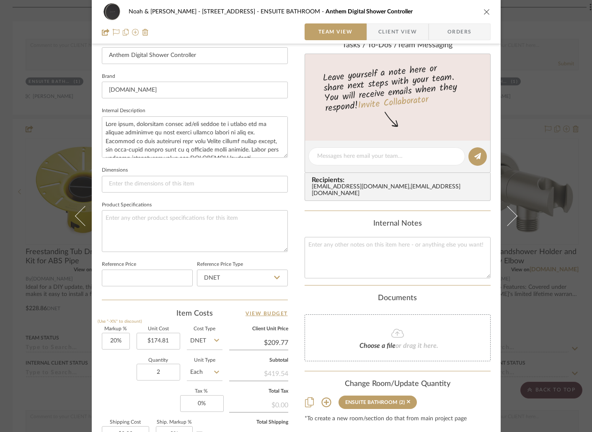
scroll to position [314, 0]
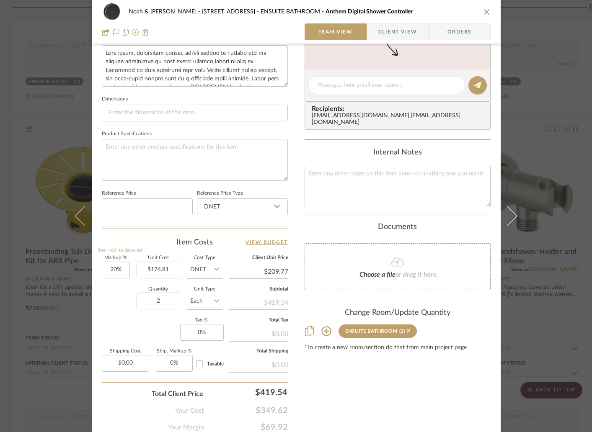
click at [168, 325] on div "Markup % (Use "-X%" to discount) 20% Unit Cost $174.81 Cost Type DNET Client Un…" at bounding box center [195, 317] width 186 height 122
click at [483, 10] on icon "close" at bounding box center [486, 11] width 7 height 7
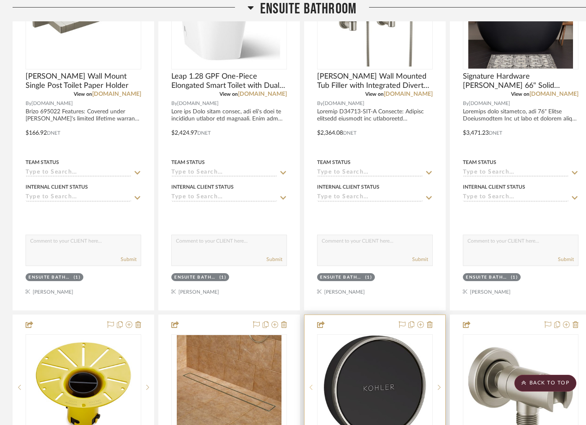
scroll to position [1722, 0]
